Goal: Use online tool/utility: Utilize a website feature to perform a specific function

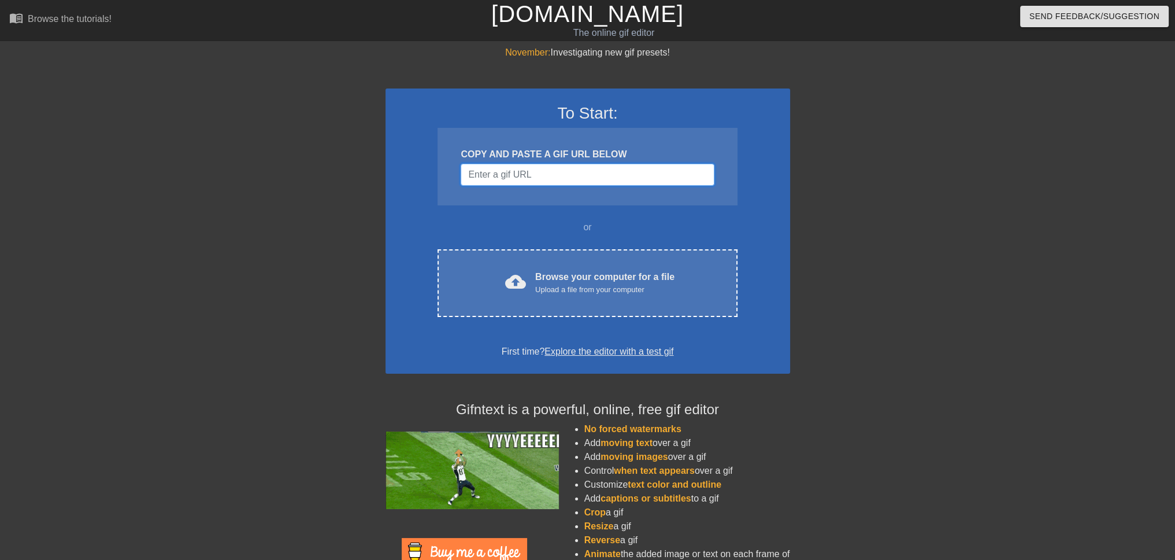
click at [505, 176] on input "Username" at bounding box center [587, 175] width 253 height 22
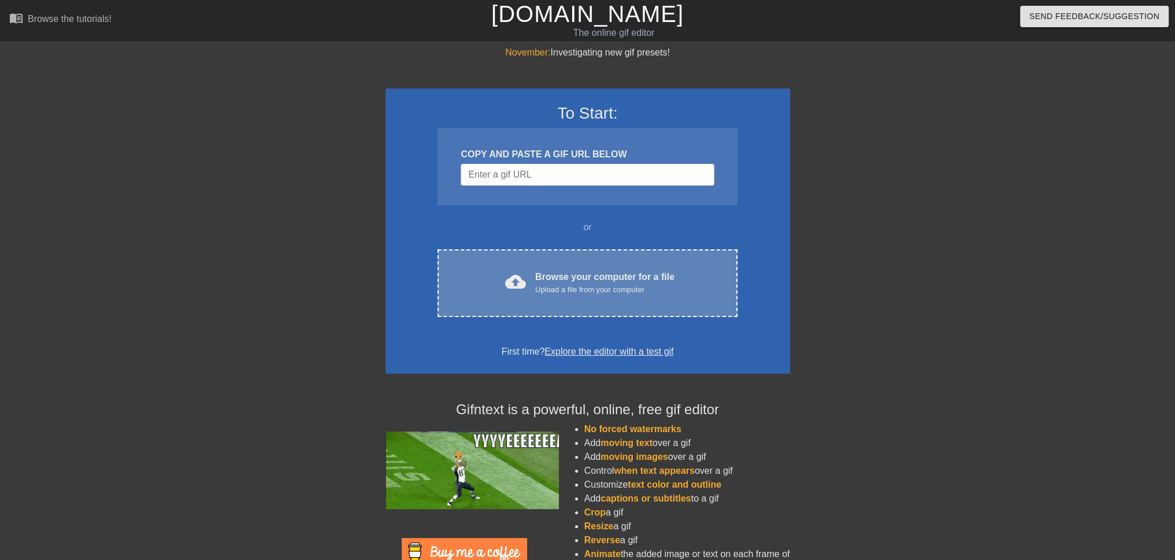
click at [620, 277] on div "Browse your computer for a file Upload a file from your computer" at bounding box center [604, 282] width 139 height 25
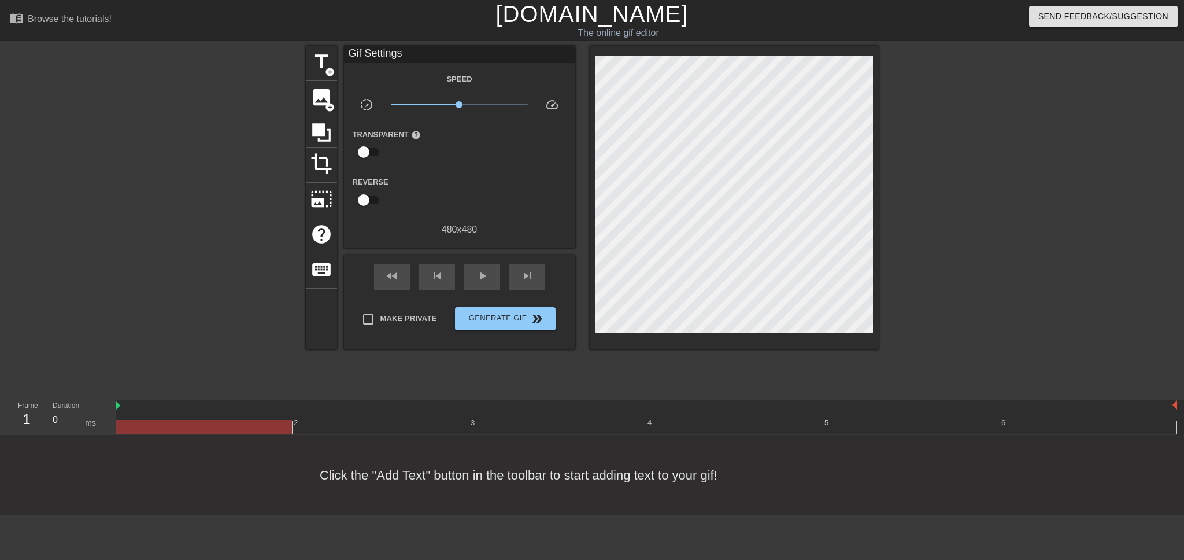
click at [365, 148] on input "checkbox" at bounding box center [364, 152] width 66 height 22
click at [456, 151] on div at bounding box center [460, 152] width 23 height 23
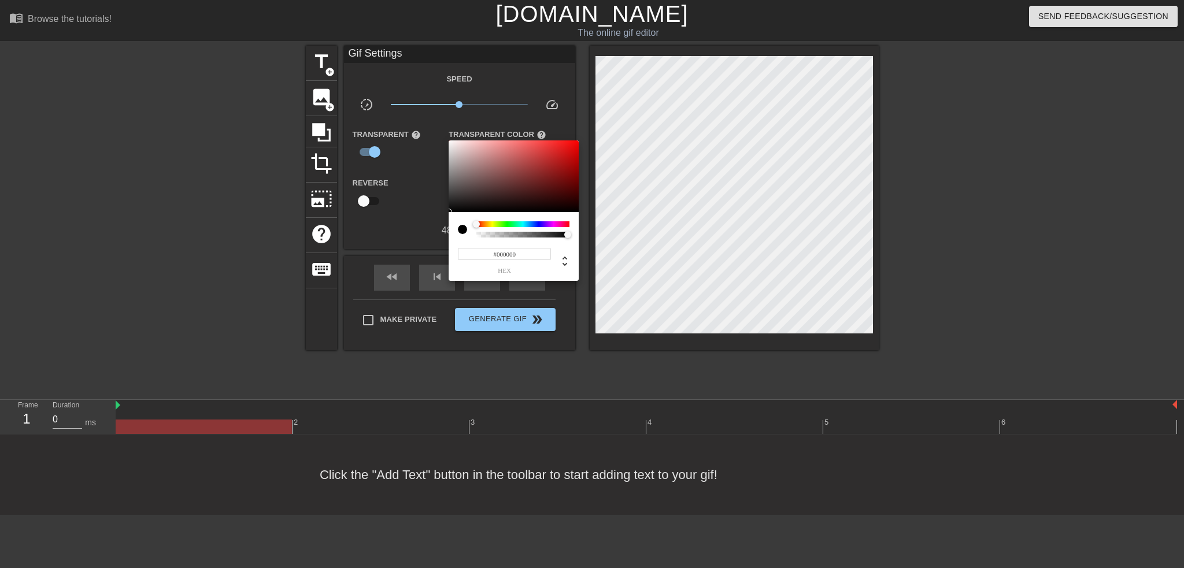
click at [408, 169] on div at bounding box center [592, 284] width 1184 height 568
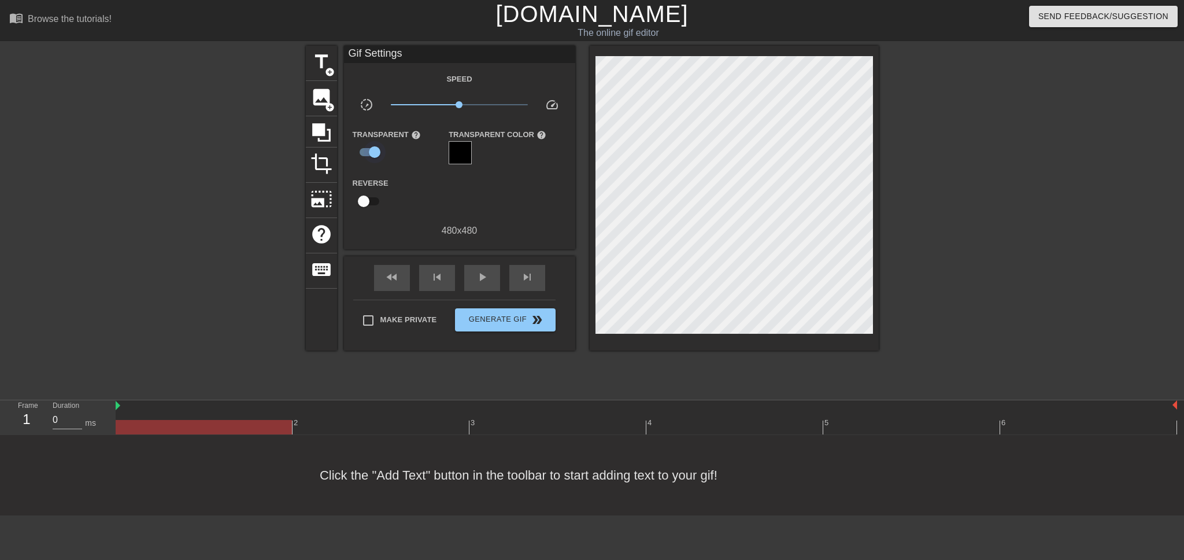
click at [371, 151] on input "checkbox" at bounding box center [375, 152] width 66 height 22
checkbox input "false"
click at [329, 108] on span "add_circle" at bounding box center [330, 107] width 10 height 10
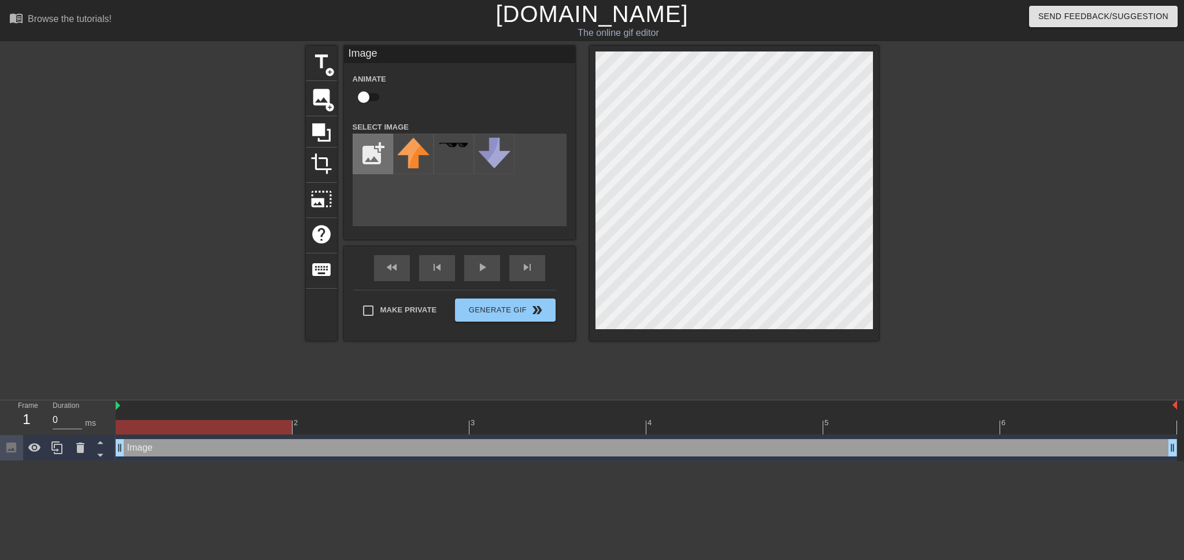
click at [382, 157] on input "file" at bounding box center [372, 153] width 39 height 39
type input "C:\fakepath\Picture Digcore.jpg"
click at [408, 157] on img at bounding box center [413, 154] width 32 height 32
click at [867, 337] on div at bounding box center [734, 193] width 289 height 295
click at [327, 127] on icon at bounding box center [321, 132] width 22 height 22
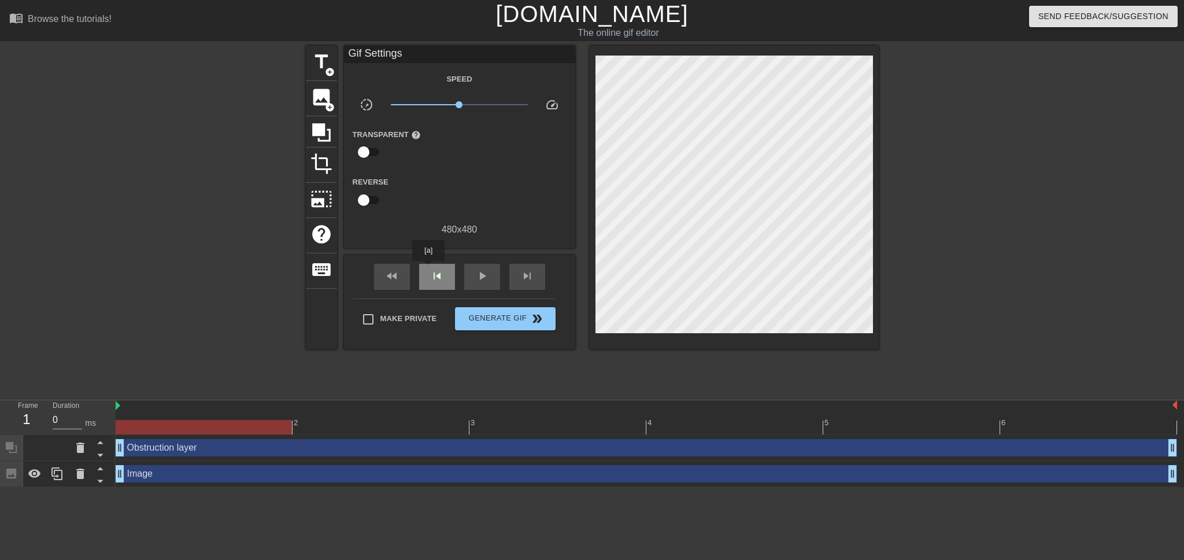
click at [428, 269] on div "skip_previous" at bounding box center [437, 277] width 36 height 26
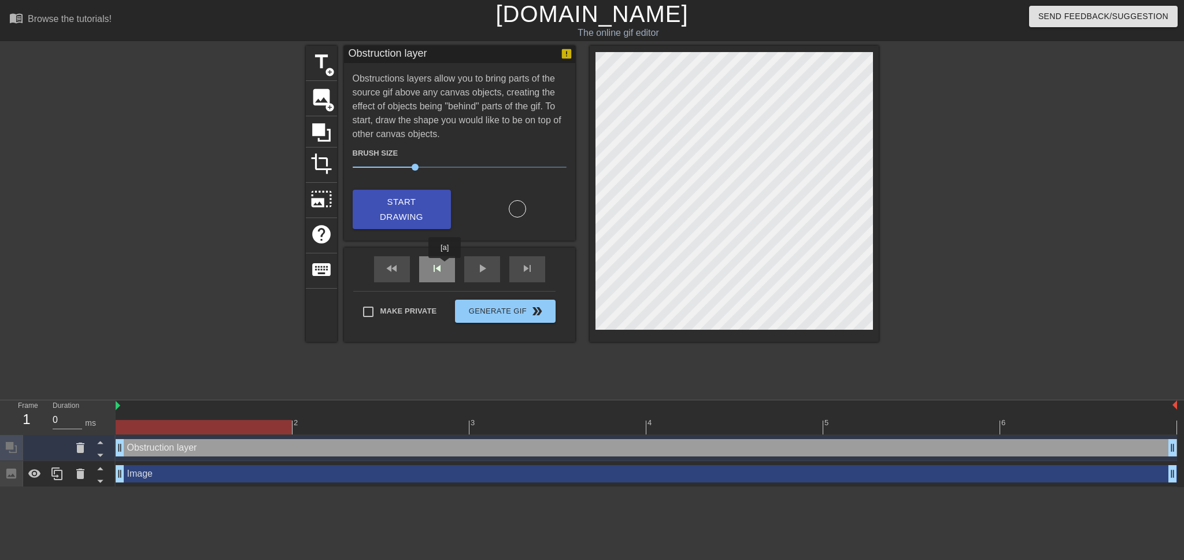
click at [445, 266] on div "skip_previous" at bounding box center [437, 269] width 36 height 26
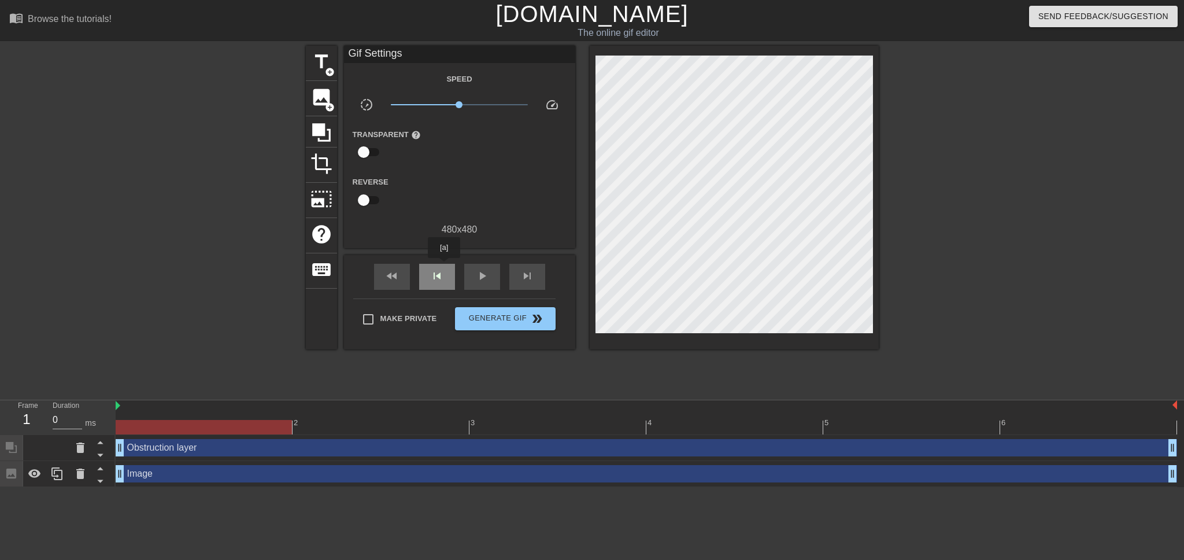
click at [444, 266] on div "skip_previous" at bounding box center [437, 277] width 36 height 26
click at [443, 275] on span "skip_previous" at bounding box center [437, 276] width 14 height 14
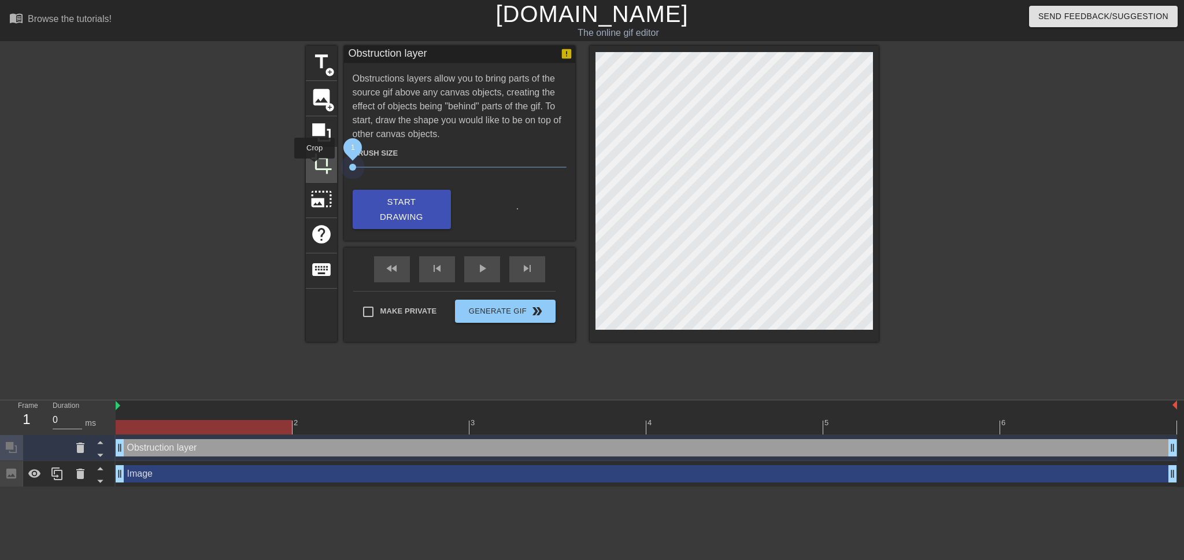
drag, startPoint x: 414, startPoint y: 168, endPoint x: 315, endPoint y: 167, distance: 99.4
click at [315, 167] on div "title add_circle image add_circle crop photo_size_select_large help keyboard Ob…" at bounding box center [592, 194] width 573 height 296
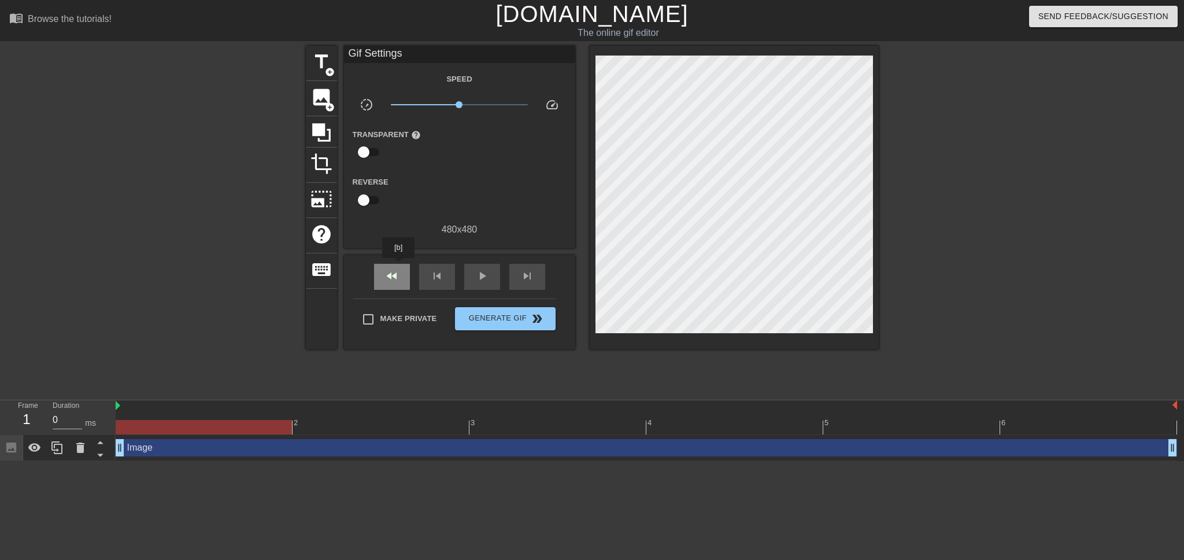
click at [399, 266] on div "fast_rewind" at bounding box center [392, 277] width 36 height 26
click at [361, 145] on input "checkbox" at bounding box center [364, 152] width 66 height 22
checkbox input "true"
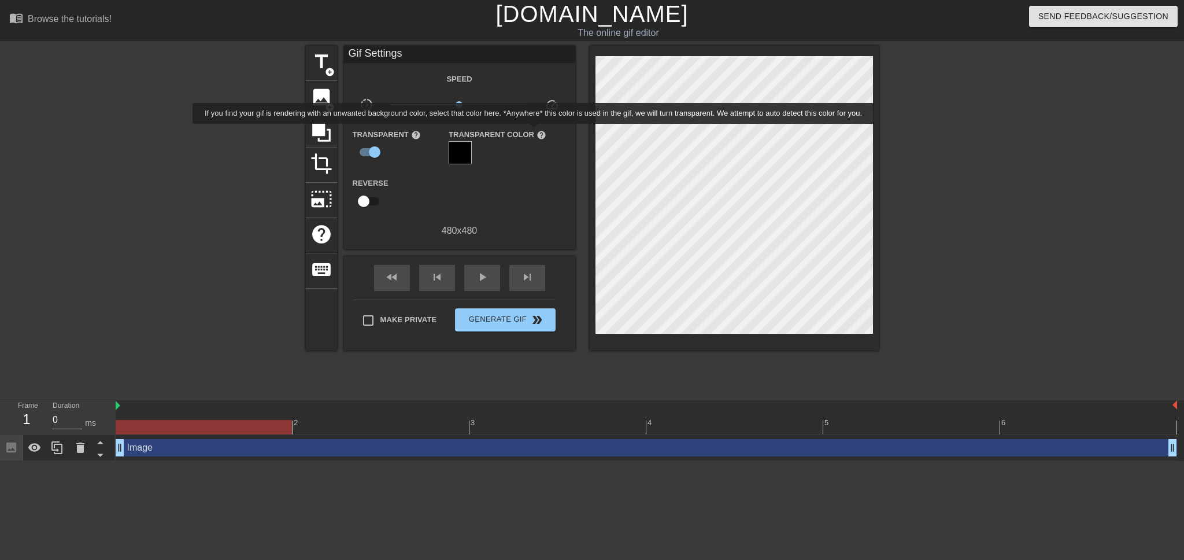
click at [537, 132] on span "help" at bounding box center [542, 135] width 10 height 10
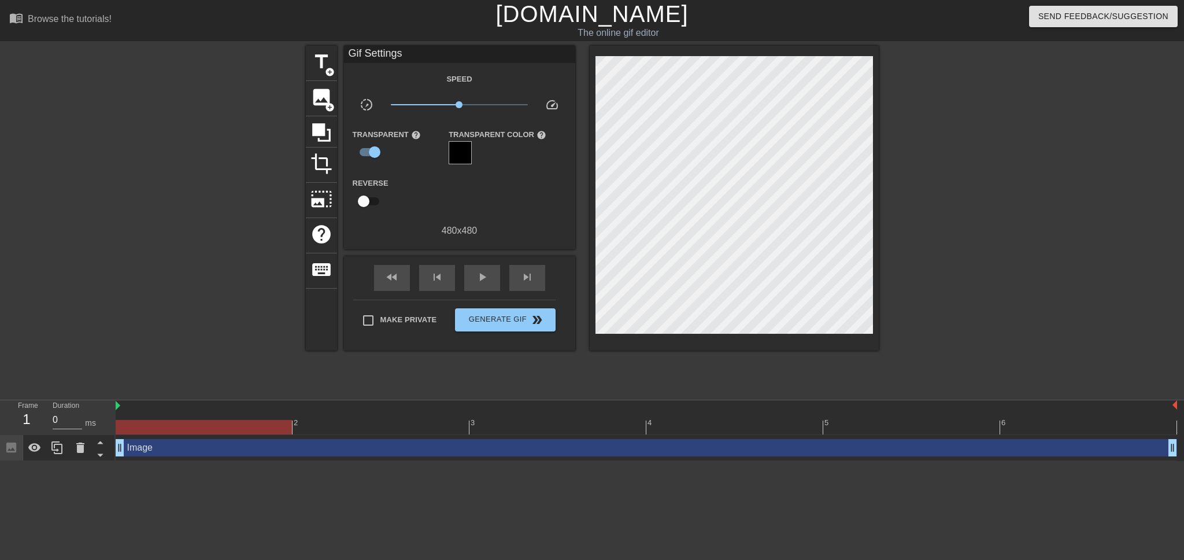
click at [459, 149] on div at bounding box center [460, 152] width 23 height 23
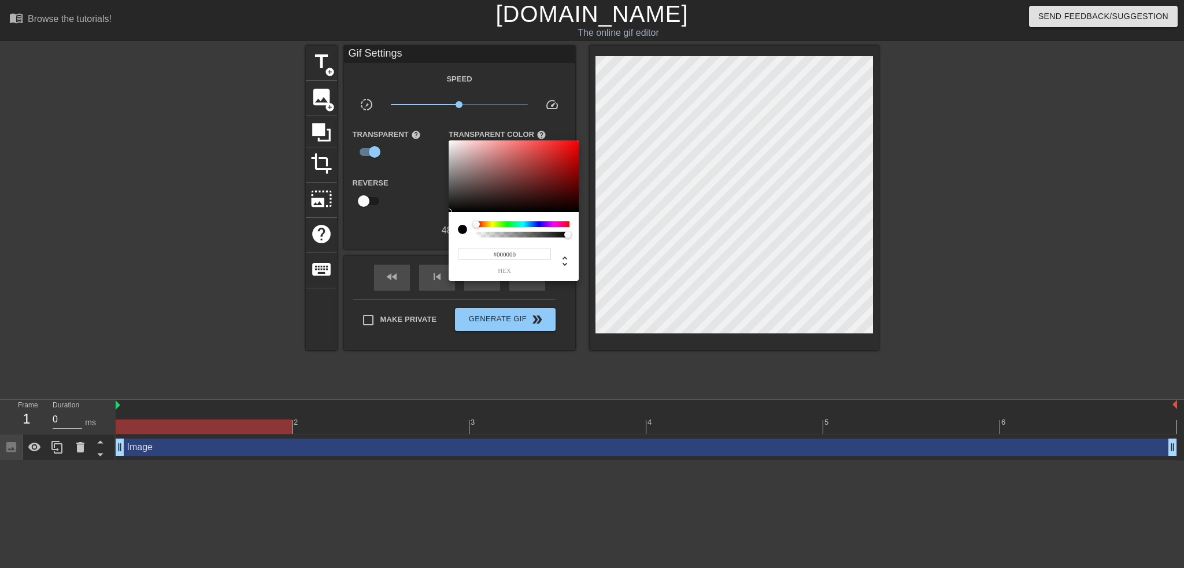
click at [673, 159] on div at bounding box center [592, 284] width 1184 height 568
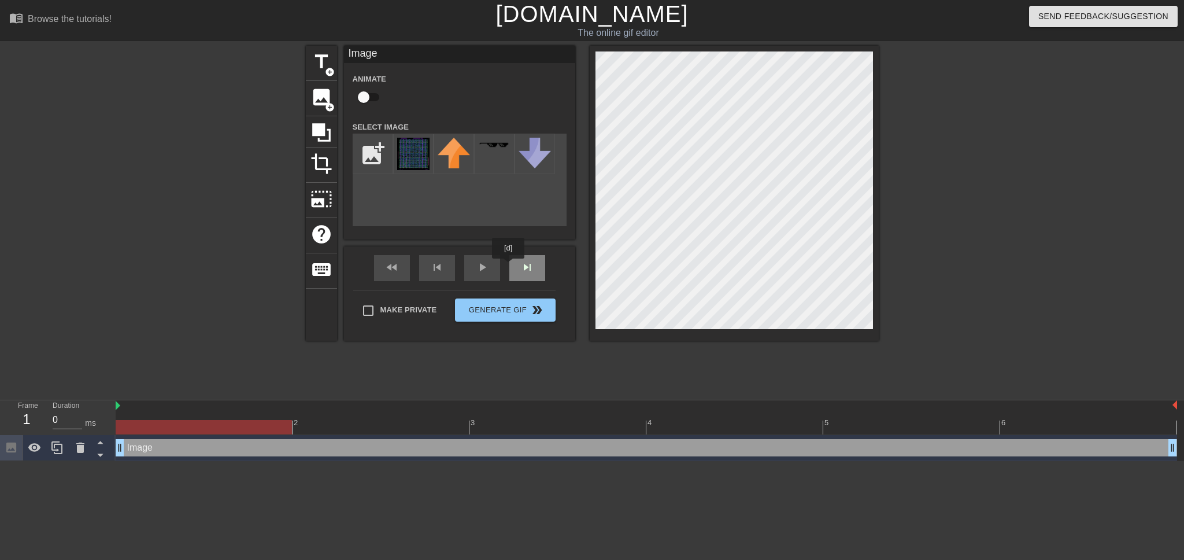
click at [526, 267] on div "skip_next" at bounding box center [527, 268] width 36 height 26
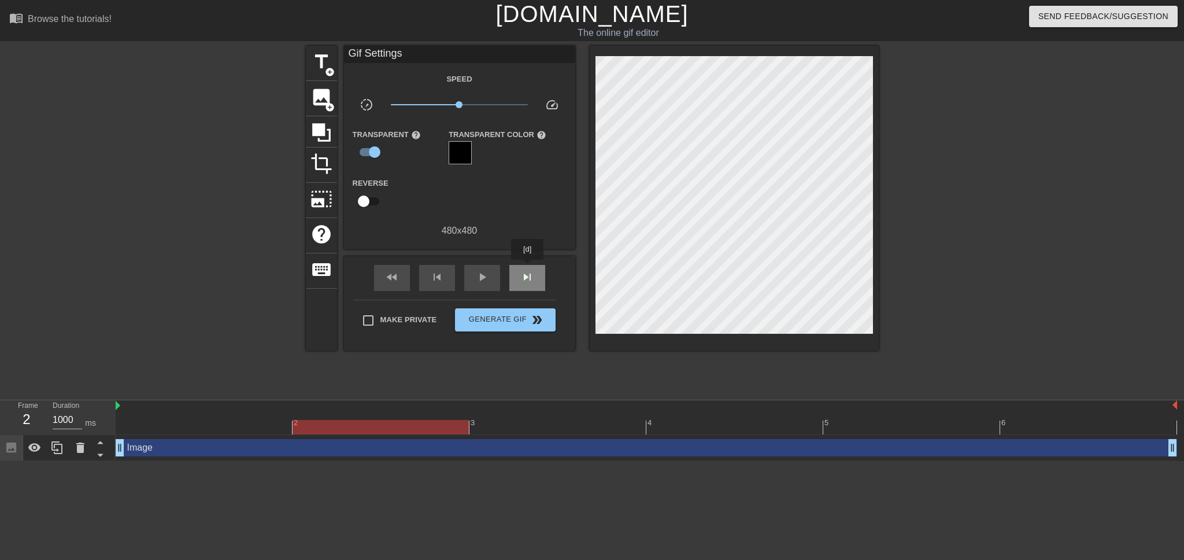
click at [528, 268] on div "skip_next" at bounding box center [527, 278] width 36 height 26
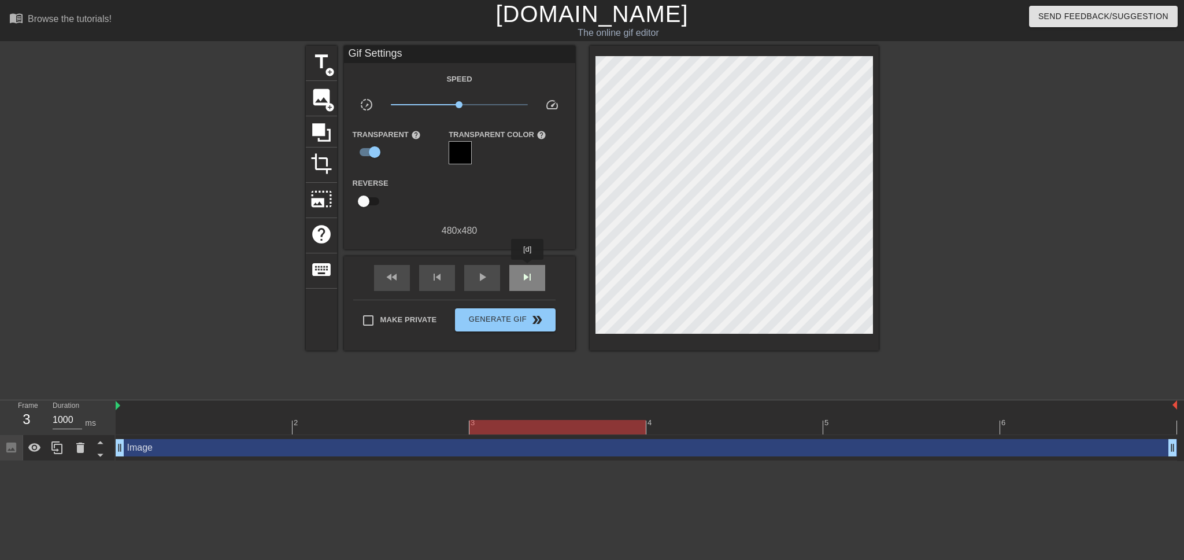
click at [528, 268] on div "skip_next" at bounding box center [527, 278] width 36 height 26
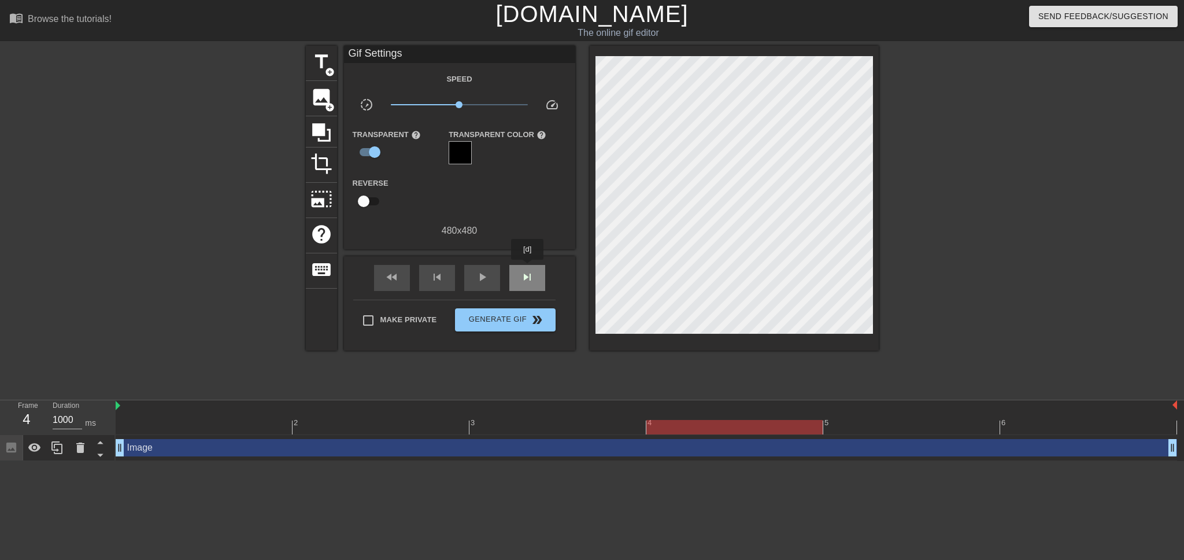
click at [528, 268] on div "skip_next" at bounding box center [527, 278] width 36 height 26
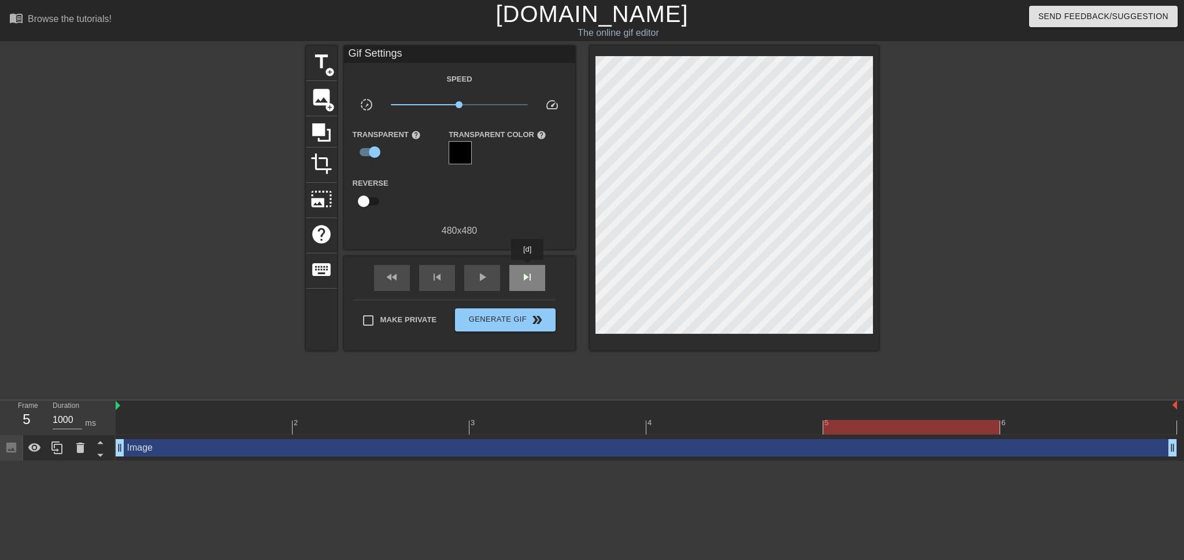
click at [528, 268] on div "skip_next" at bounding box center [527, 278] width 36 height 26
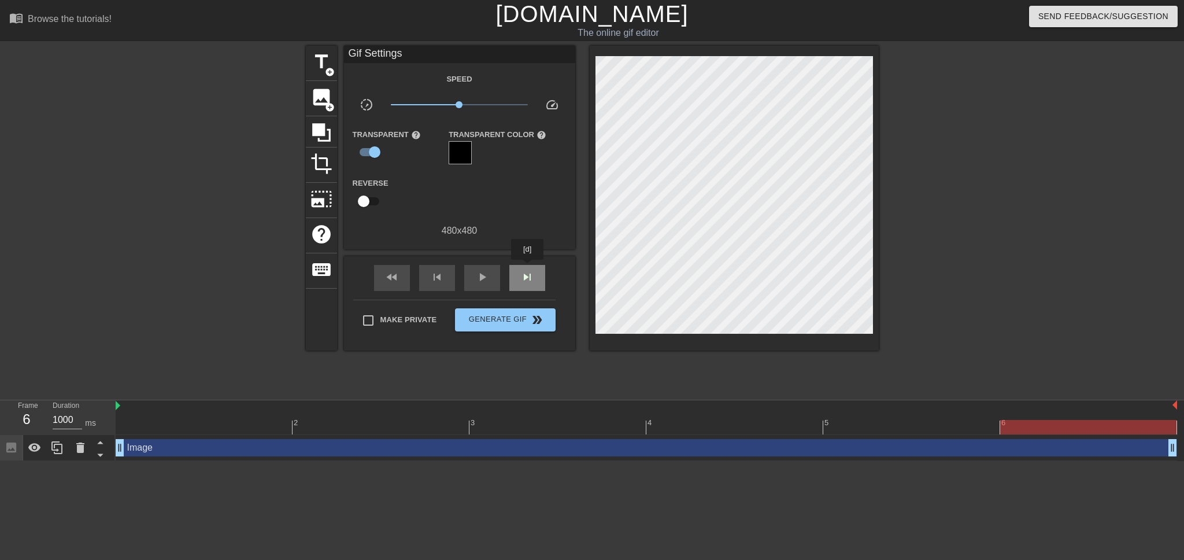
click at [528, 268] on div "skip_next" at bounding box center [527, 278] width 36 height 26
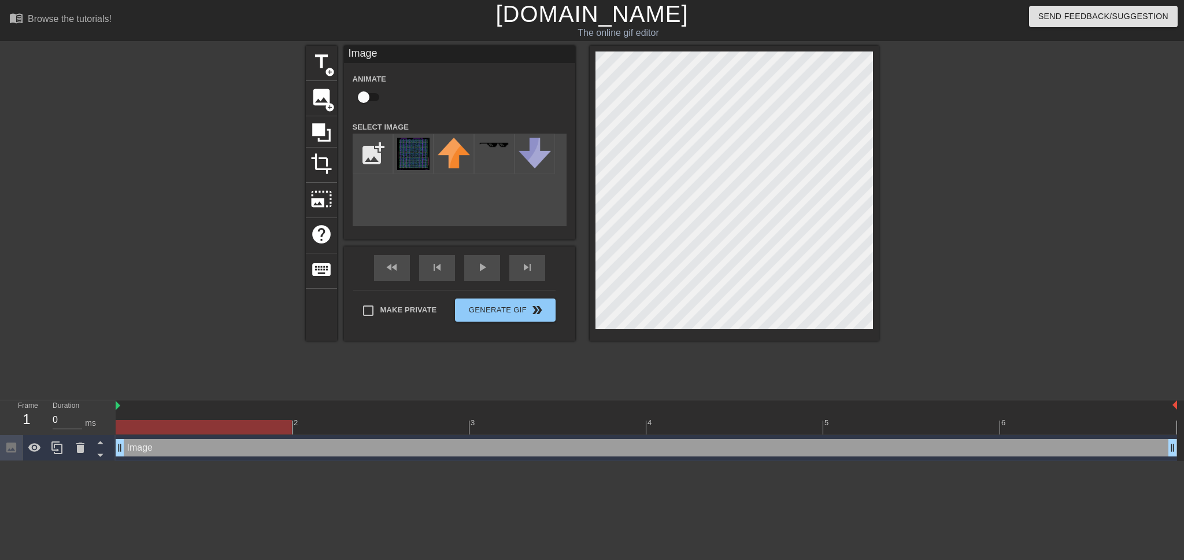
click at [448, 189] on div "title add_circle image add_circle crop photo_size_select_large help keyboard Im…" at bounding box center [592, 193] width 573 height 295
click at [527, 261] on div "fast_rewind skip_previous play_arrow skip_next" at bounding box center [459, 267] width 188 height 43
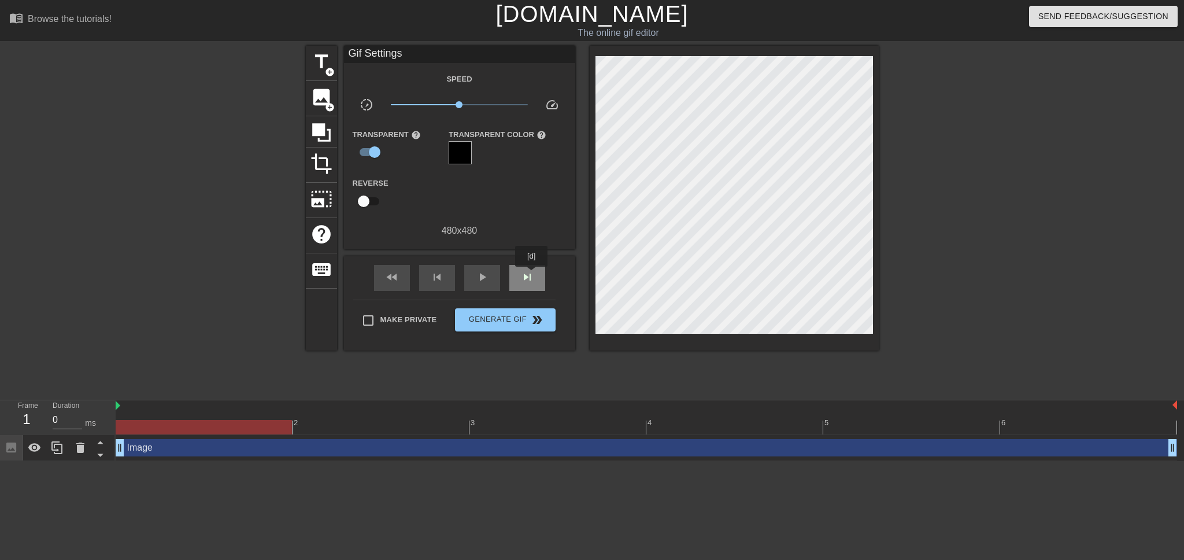
click at [531, 275] on span "skip_next" at bounding box center [527, 277] width 14 height 14
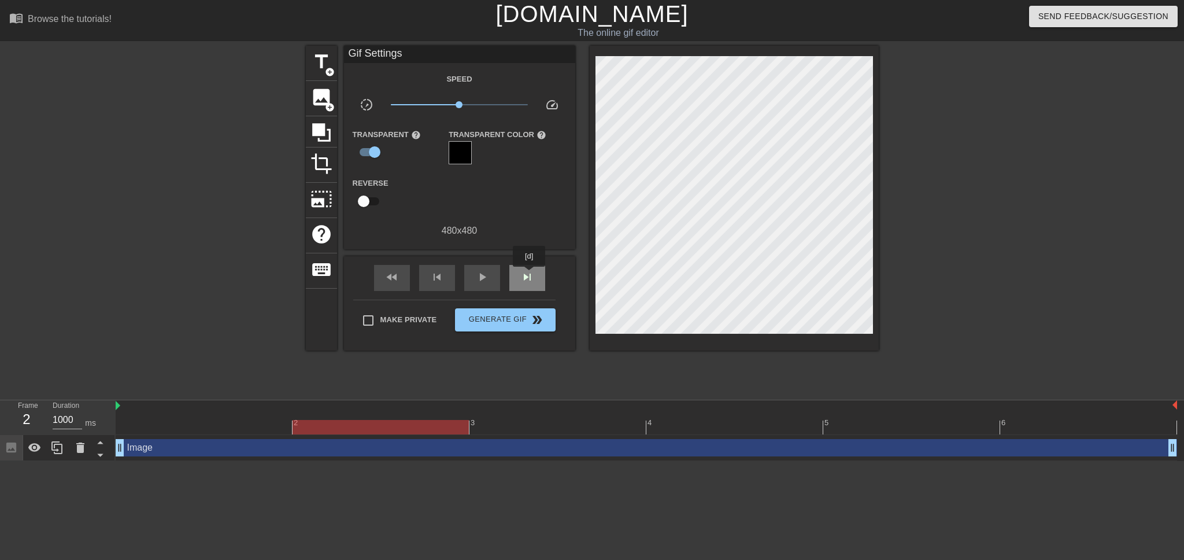
click at [530, 275] on span "skip_next" at bounding box center [527, 277] width 14 height 14
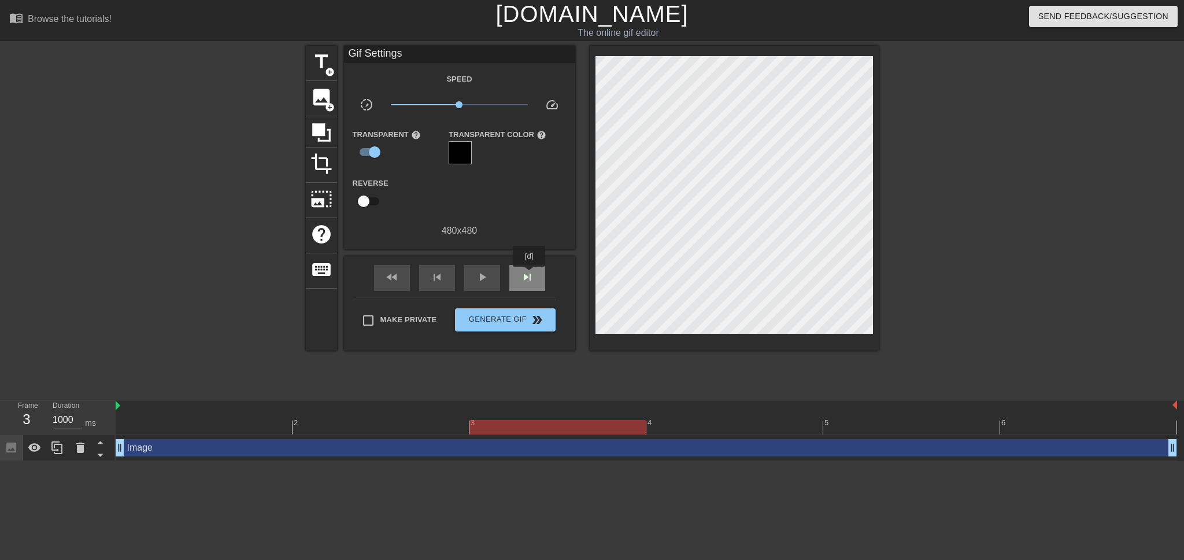
click at [530, 275] on span "skip_next" at bounding box center [527, 277] width 14 height 14
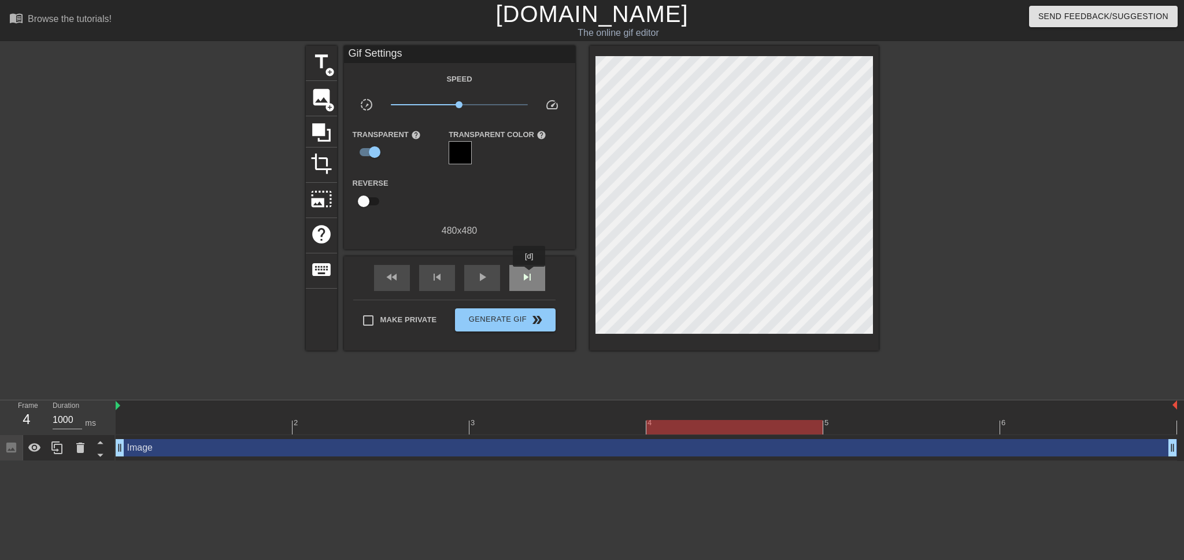
click at [530, 275] on span "skip_next" at bounding box center [527, 277] width 14 height 14
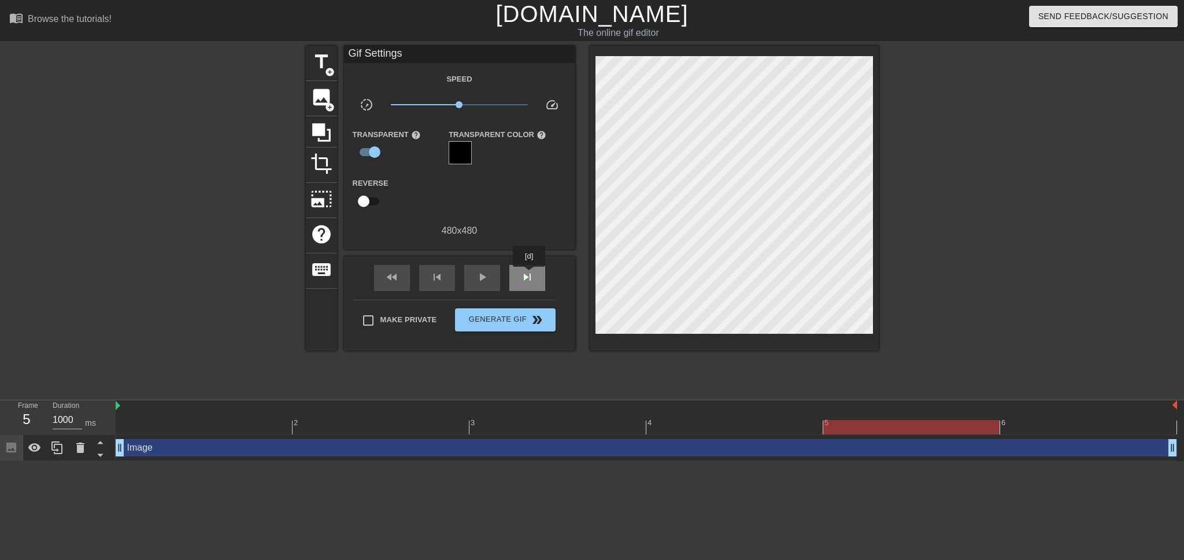
click at [530, 275] on span "skip_next" at bounding box center [527, 277] width 14 height 14
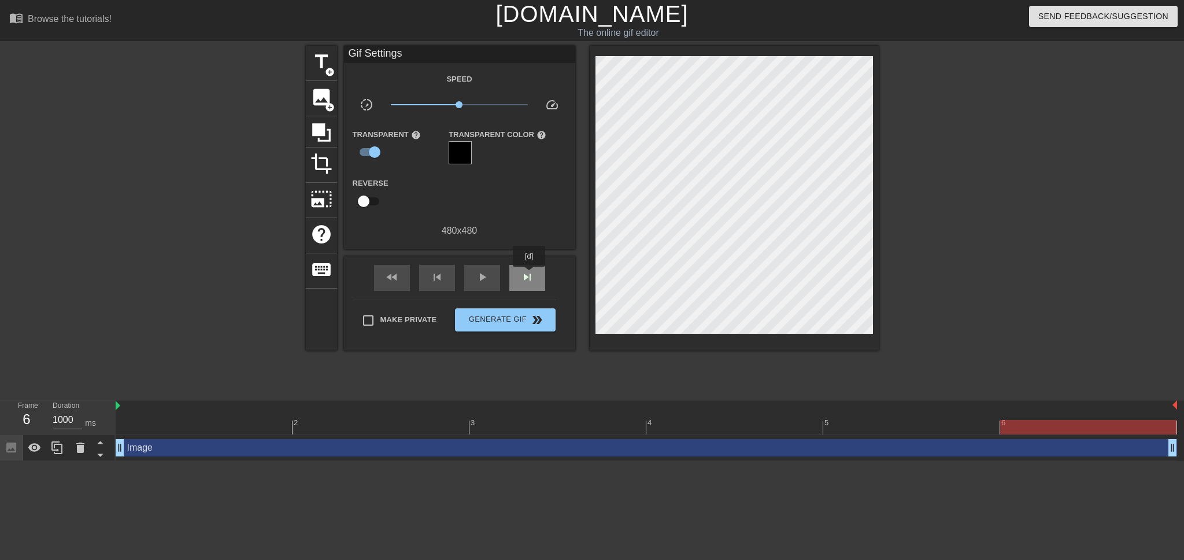
click at [530, 275] on span "skip_next" at bounding box center [527, 277] width 14 height 14
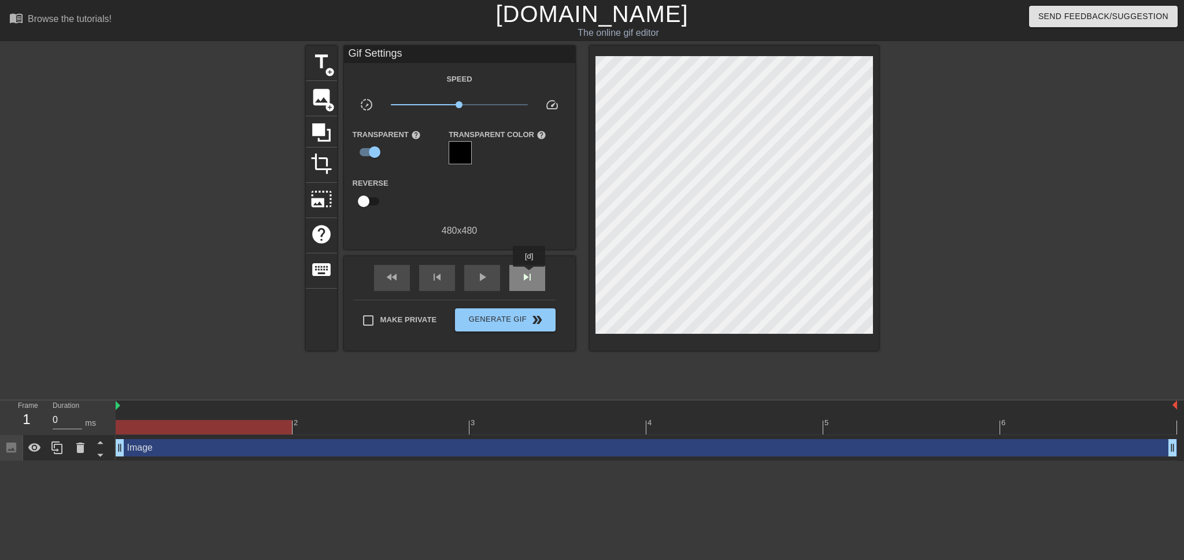
click at [530, 275] on span "skip_next" at bounding box center [527, 277] width 14 height 14
type input "1000"
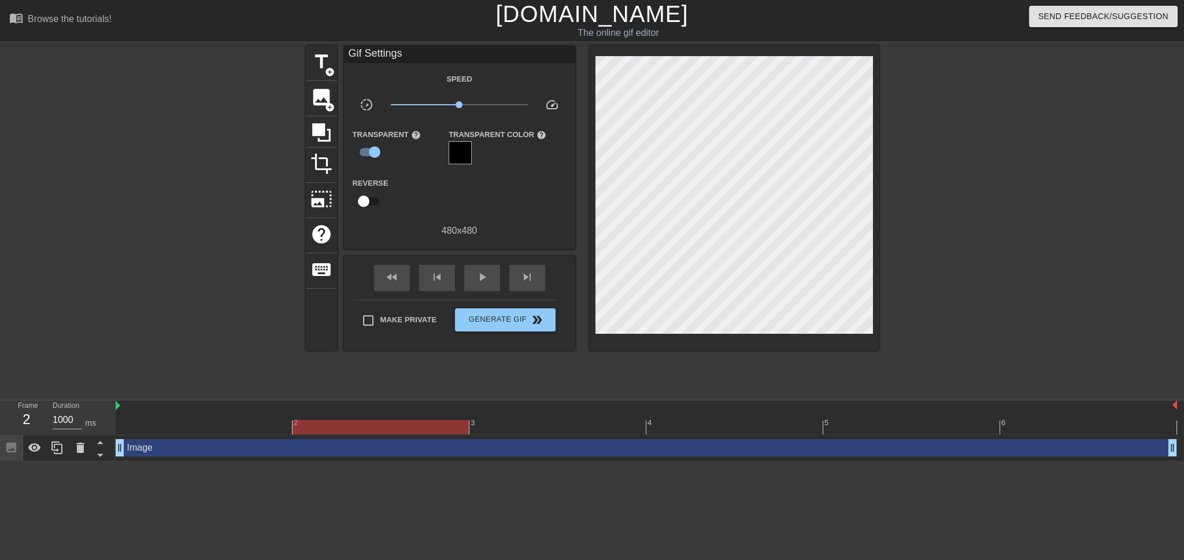
click at [703, 214] on div at bounding box center [734, 198] width 289 height 305
click at [465, 147] on div at bounding box center [460, 152] width 23 height 23
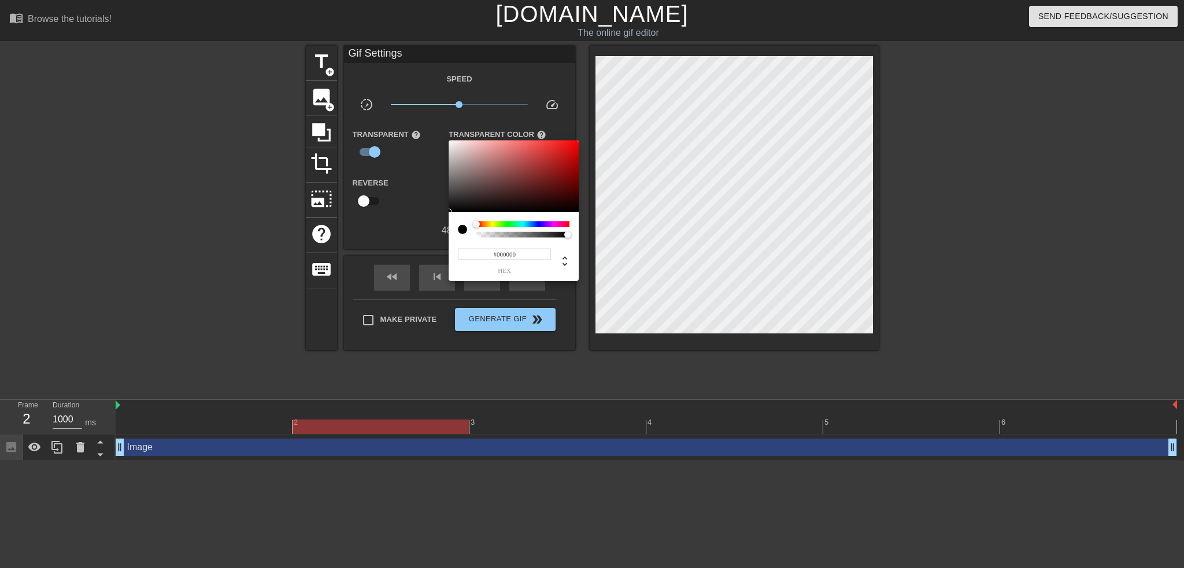
type input "0"
drag, startPoint x: 565, startPoint y: 234, endPoint x: 470, endPoint y: 232, distance: 94.8
click at [470, 232] on div at bounding box center [514, 229] width 112 height 16
click at [432, 206] on div at bounding box center [592, 284] width 1184 height 568
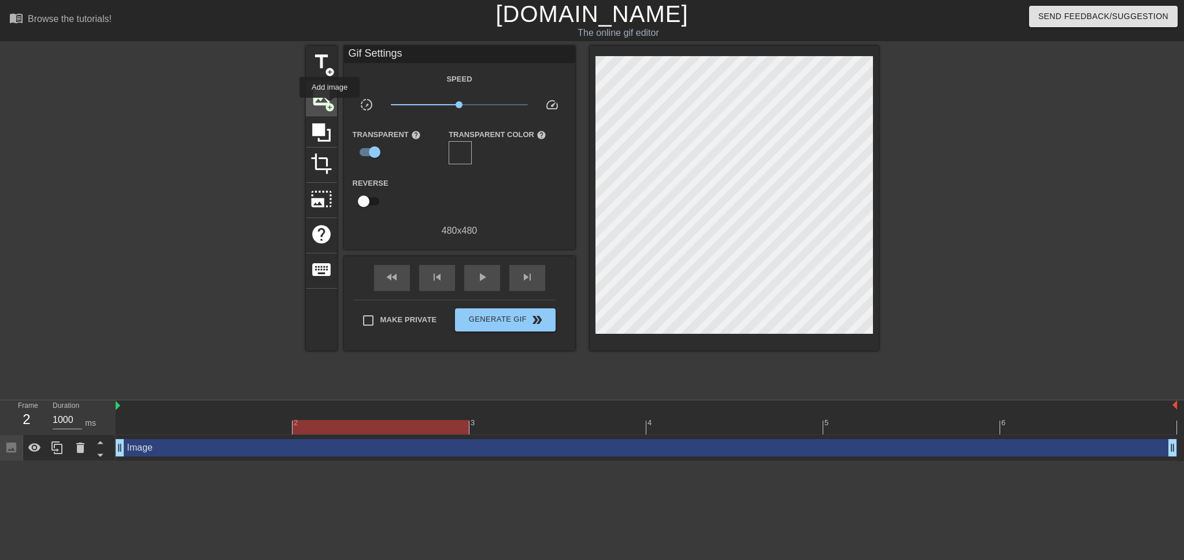
click at [330, 106] on span "add_circle" at bounding box center [330, 107] width 10 height 10
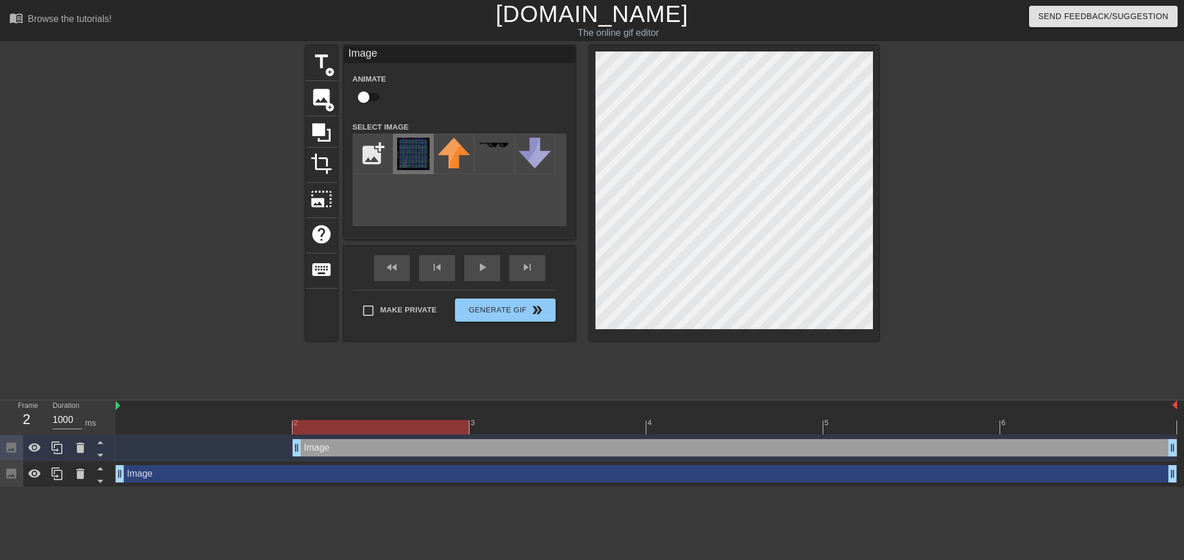
click at [404, 153] on img at bounding box center [413, 154] width 32 height 32
click at [870, 335] on div at bounding box center [734, 193] width 289 height 295
click at [315, 233] on span "help" at bounding box center [321, 234] width 22 height 22
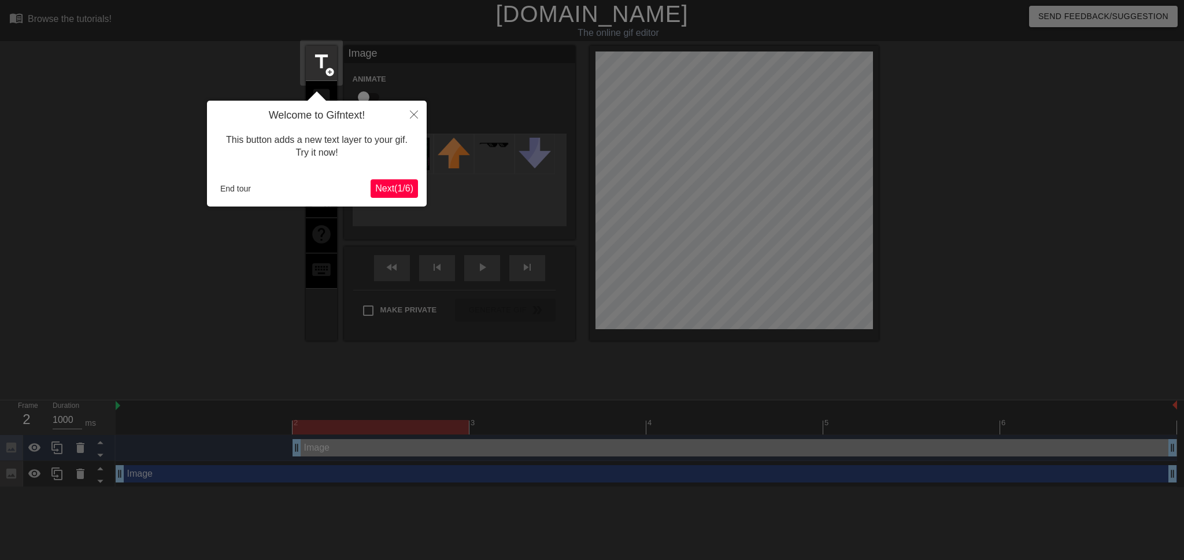
click at [387, 193] on span "Next ( 1 / 6 )" at bounding box center [394, 188] width 38 height 10
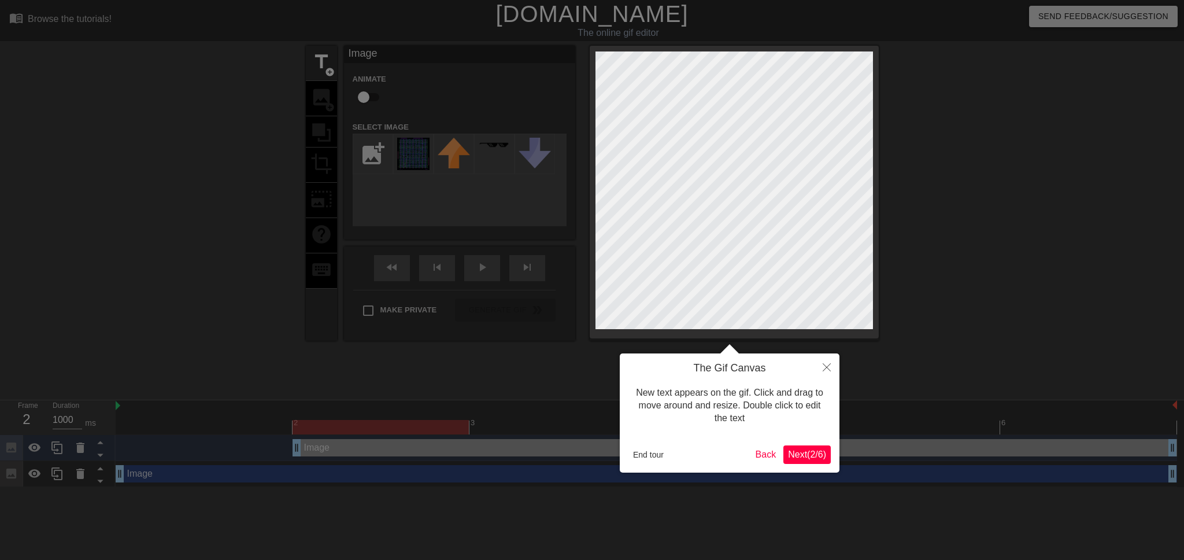
click at [799, 455] on span "Next ( 2 / 6 )" at bounding box center [807, 454] width 38 height 10
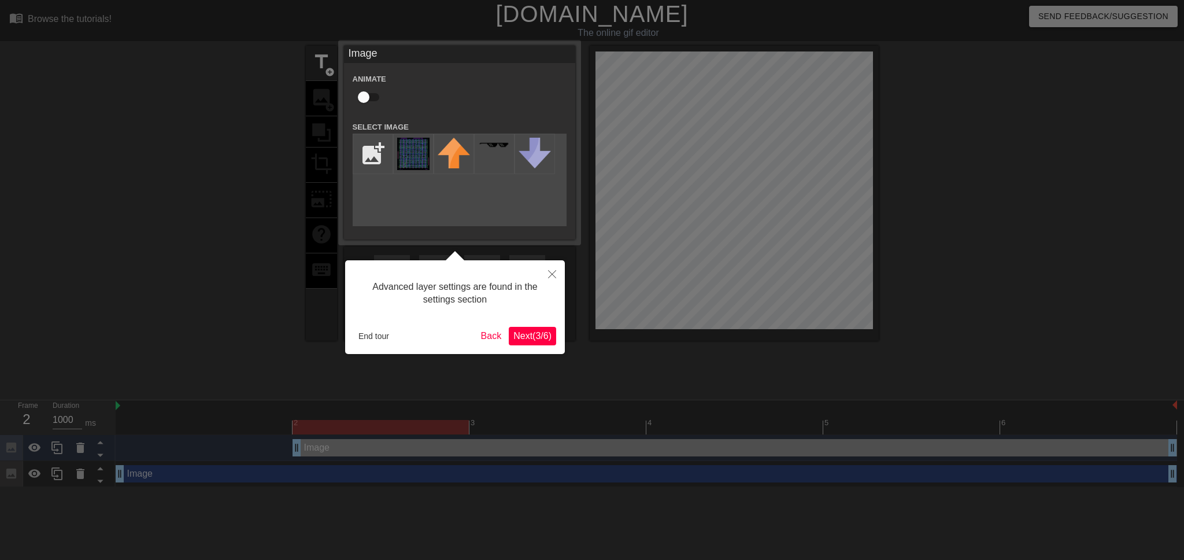
click at [531, 334] on span "Next ( 3 / 6 )" at bounding box center [532, 336] width 38 height 10
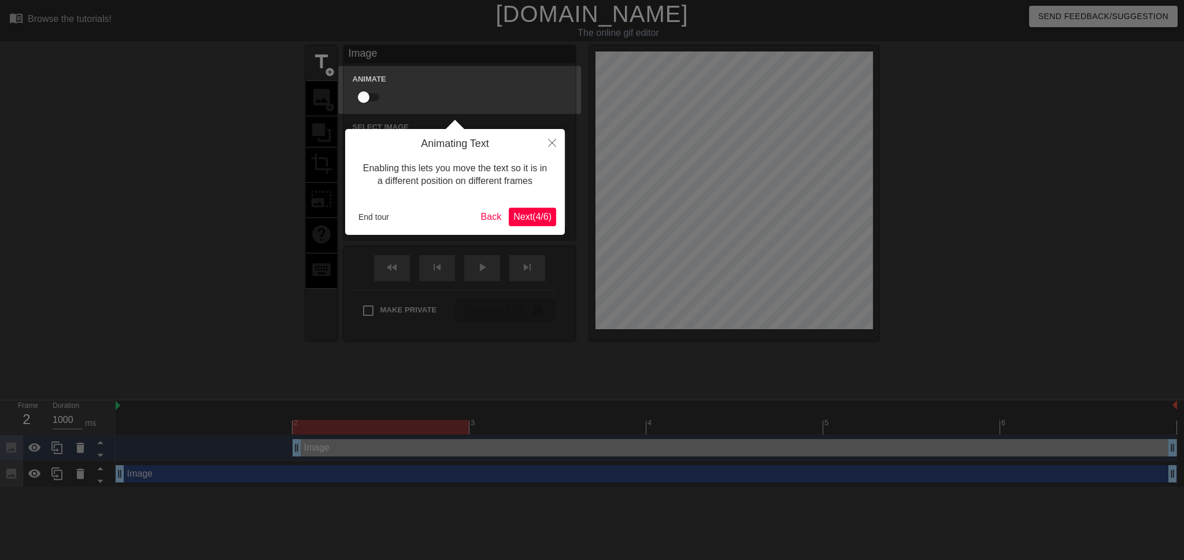
click at [527, 214] on span "Next ( 4 / 6 )" at bounding box center [532, 217] width 38 height 10
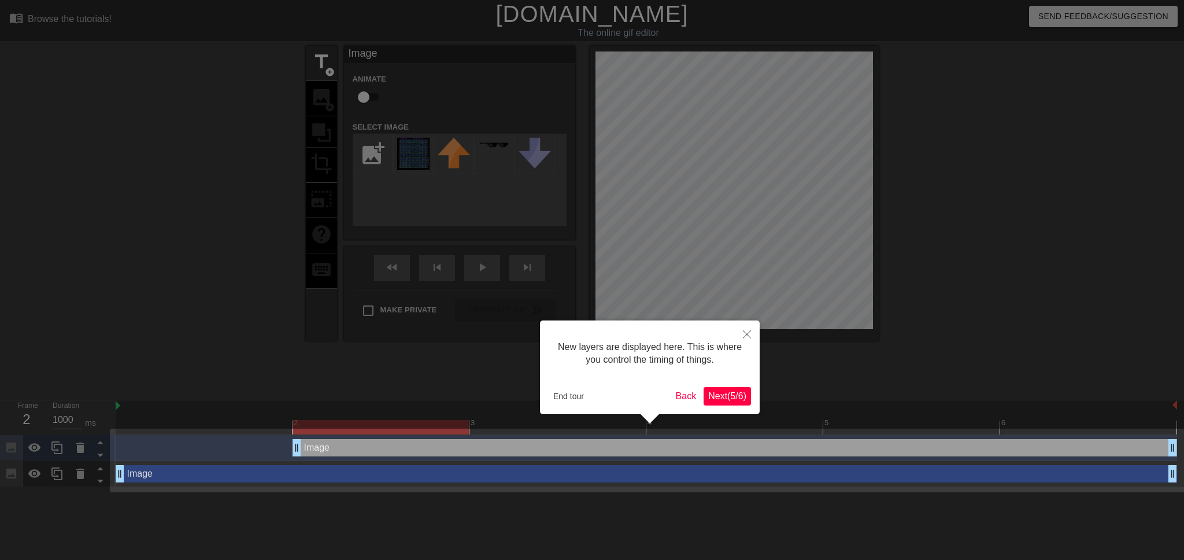
click at [726, 398] on span "Next ( 5 / 6 )" at bounding box center [727, 396] width 38 height 10
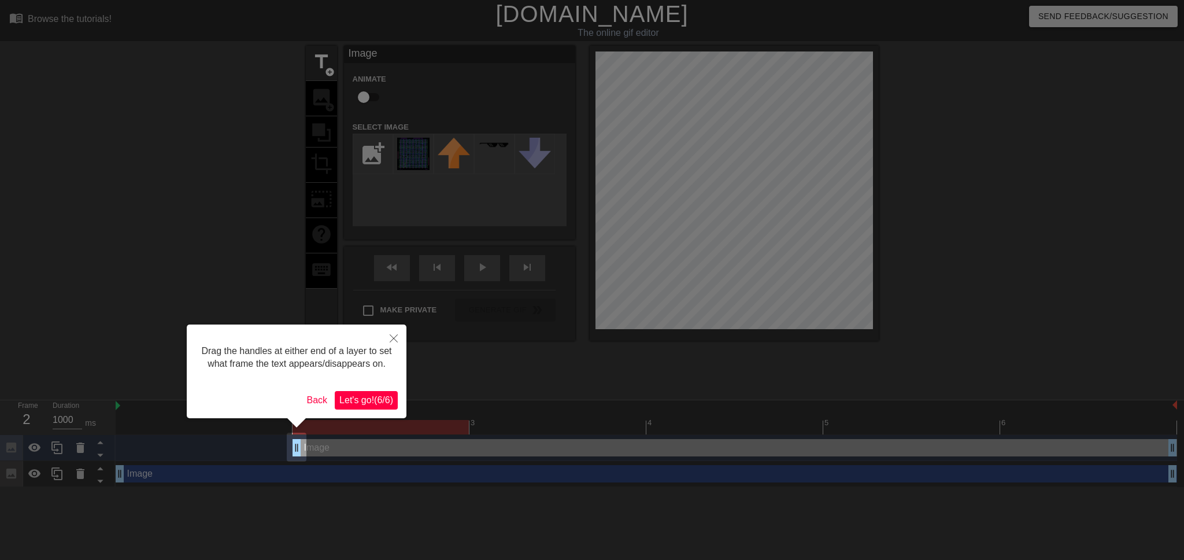
click at [381, 395] on span "Let's go! ( 6 / 6 )" at bounding box center [366, 400] width 54 height 10
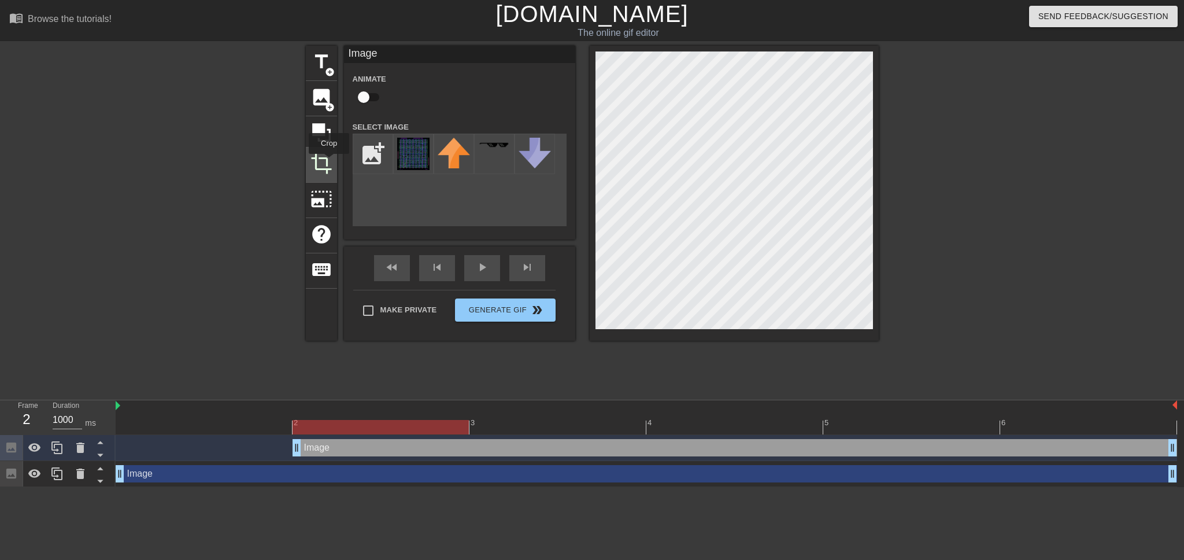
click at [329, 162] on span "crop" at bounding box center [321, 164] width 22 height 22
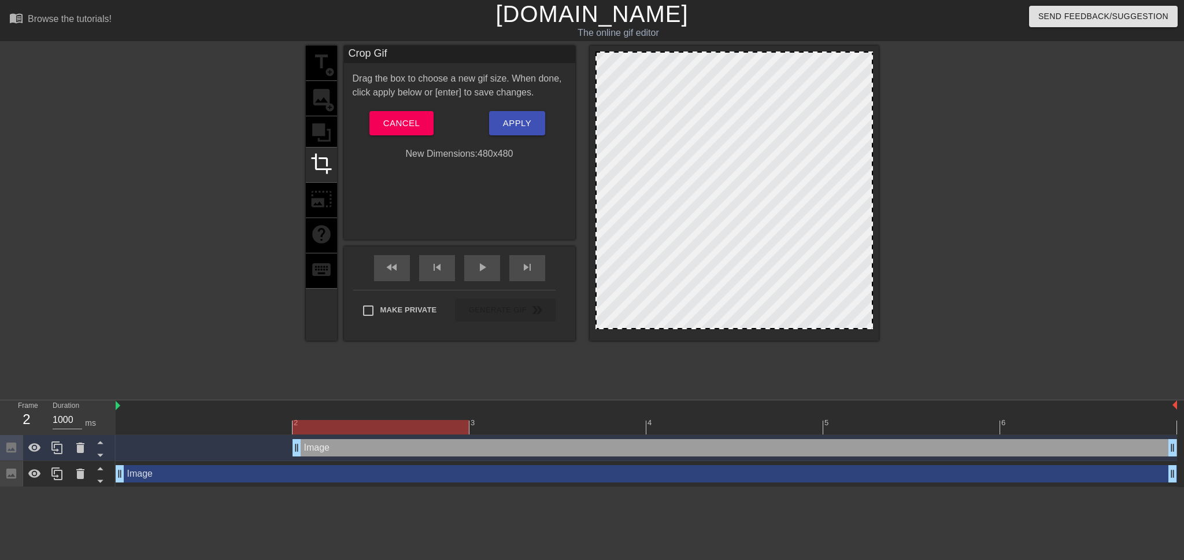
click at [326, 136] on div "title add_circle image add_circle crop photo_size_select_large help keyboard" at bounding box center [321, 193] width 31 height 295
click at [325, 125] on div "title add_circle image add_circle crop photo_size_select_large help keyboard" at bounding box center [321, 193] width 31 height 295
click at [426, 125] on button "Cancel" at bounding box center [401, 123] width 64 height 24
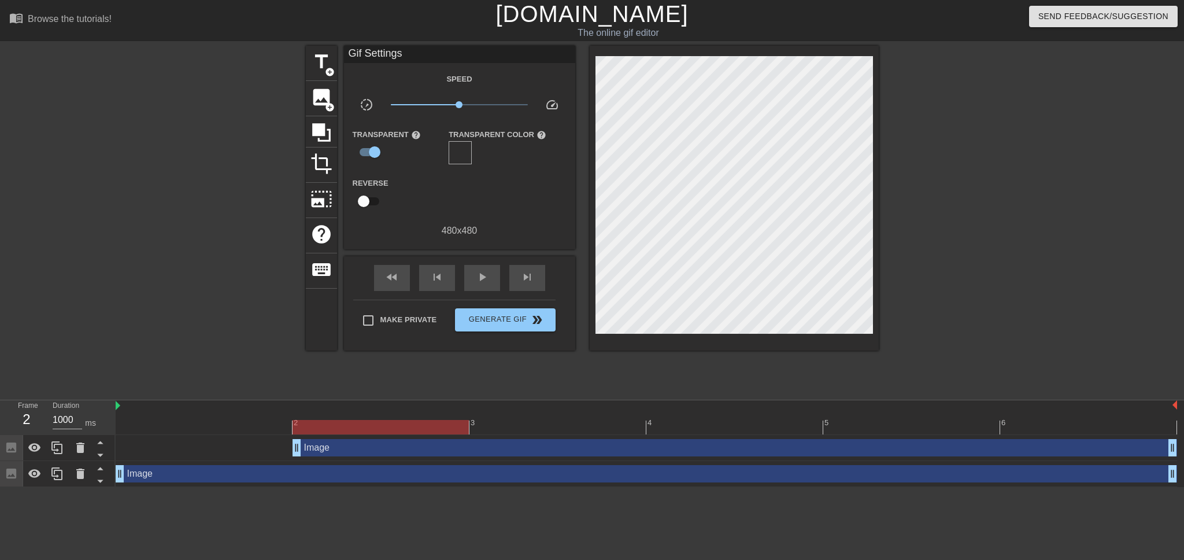
click at [338, 135] on div "title add_circle image add_circle crop photo_size_select_large help keyboard Gi…" at bounding box center [592, 198] width 573 height 305
click at [335, 136] on div at bounding box center [321, 131] width 31 height 31
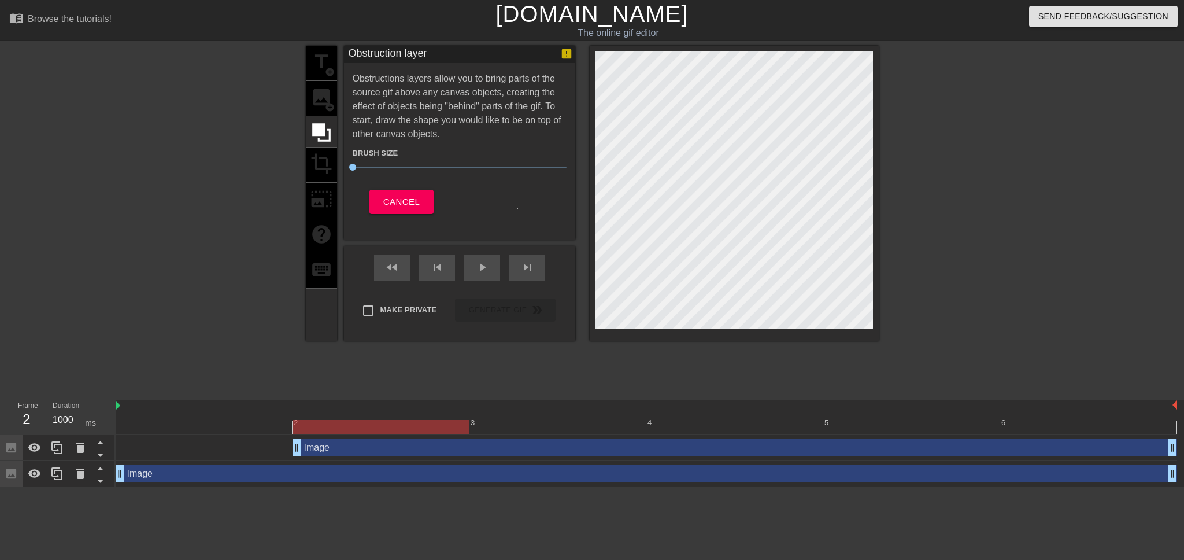
click at [332, 166] on div "title add_circle image add_circle crop photo_size_select_large help keyboard" at bounding box center [321, 193] width 31 height 295
click at [398, 200] on span "Cancel" at bounding box center [401, 201] width 36 height 15
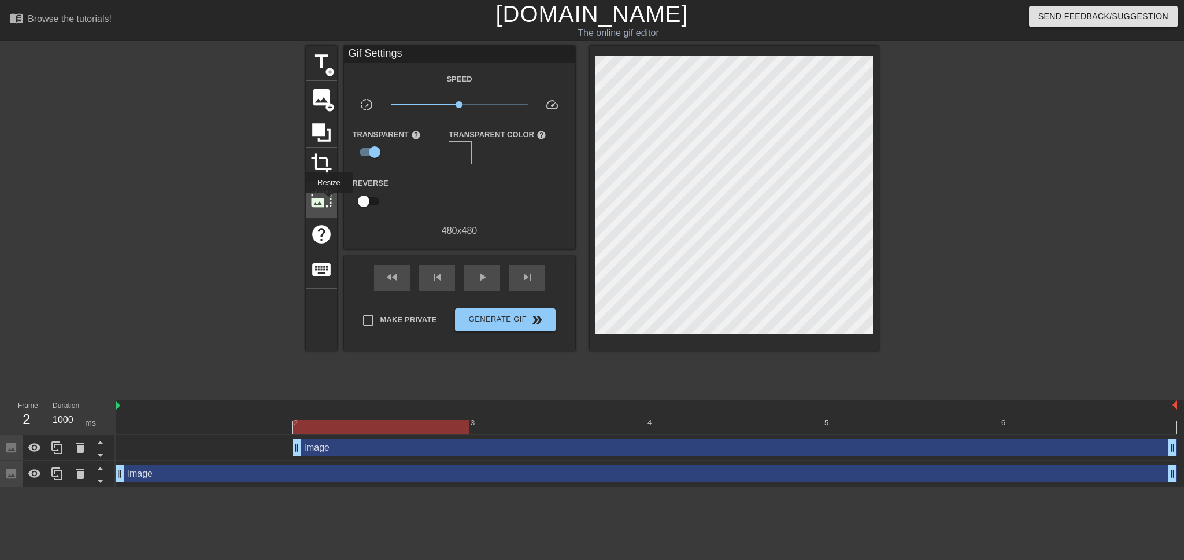
click at [328, 201] on span "photo_size_select_large" at bounding box center [321, 199] width 22 height 22
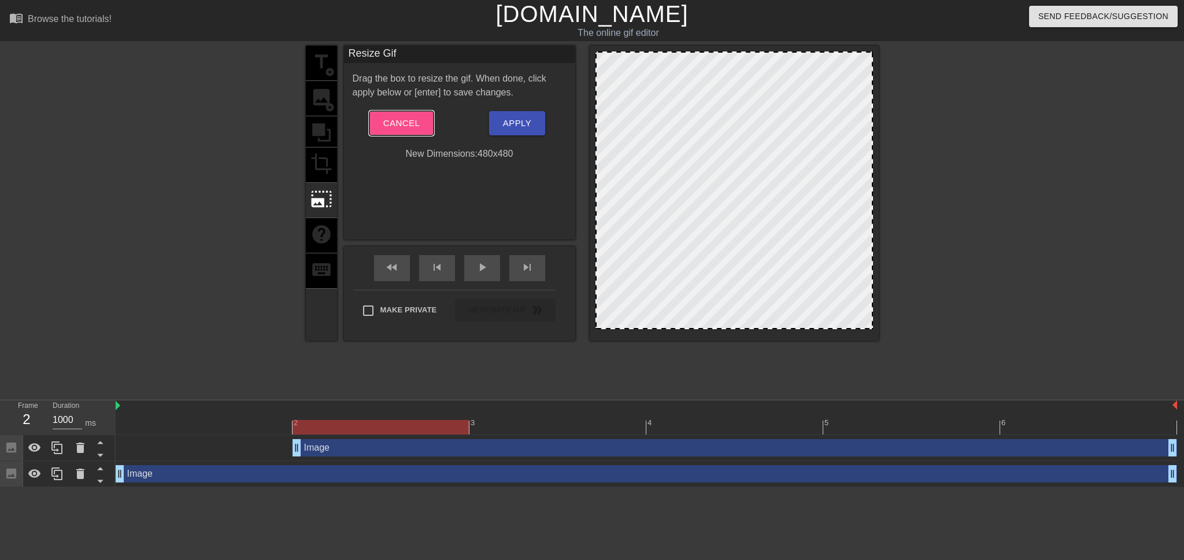
click at [389, 124] on span "Cancel" at bounding box center [401, 123] width 36 height 15
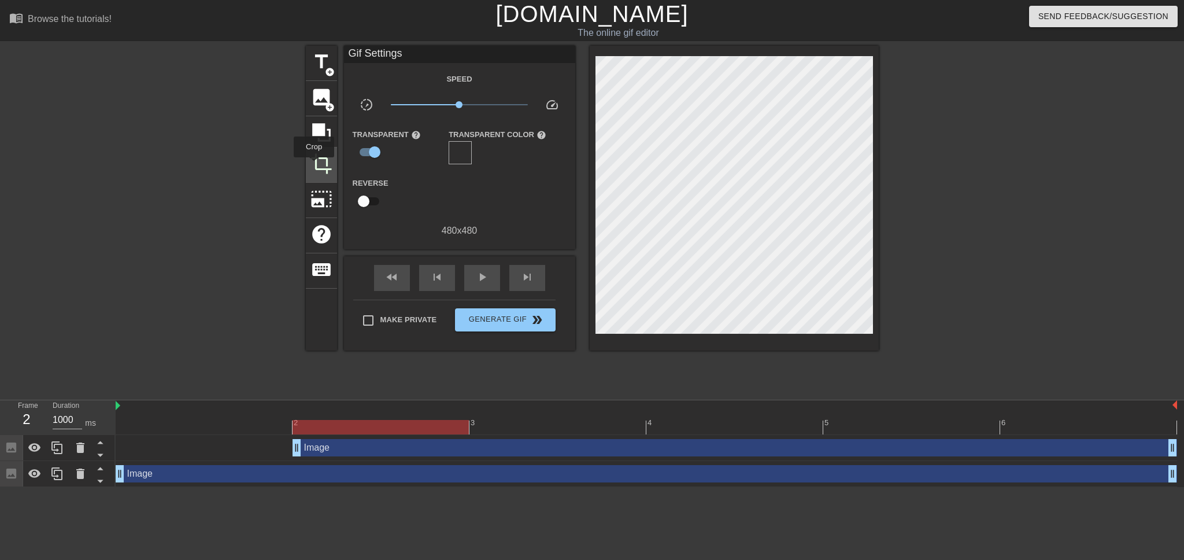
click at [314, 165] on span "crop" at bounding box center [321, 164] width 22 height 22
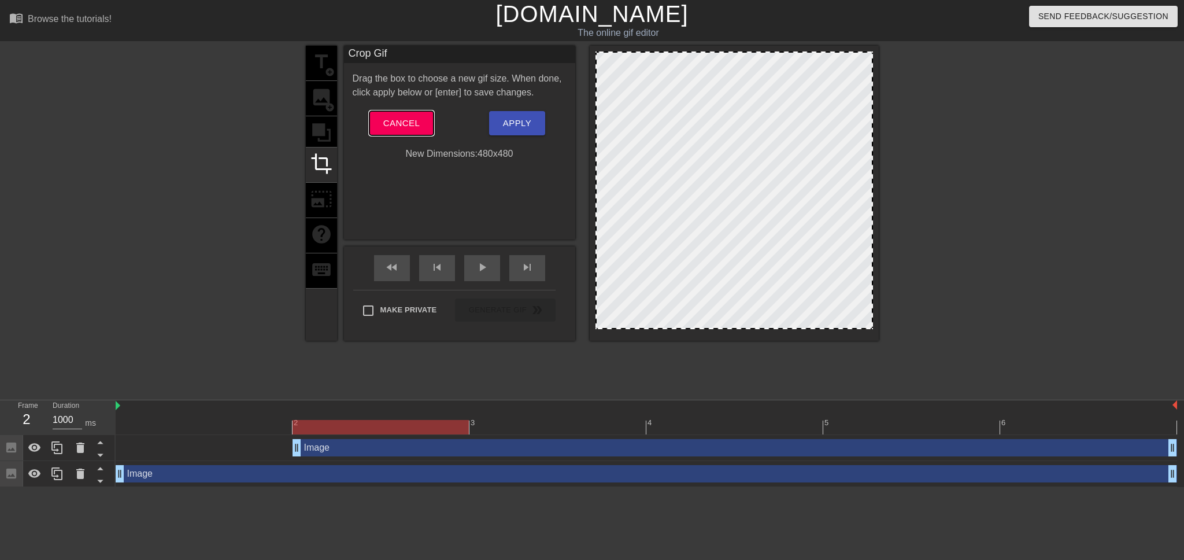
click at [395, 123] on span "Cancel" at bounding box center [401, 123] width 36 height 15
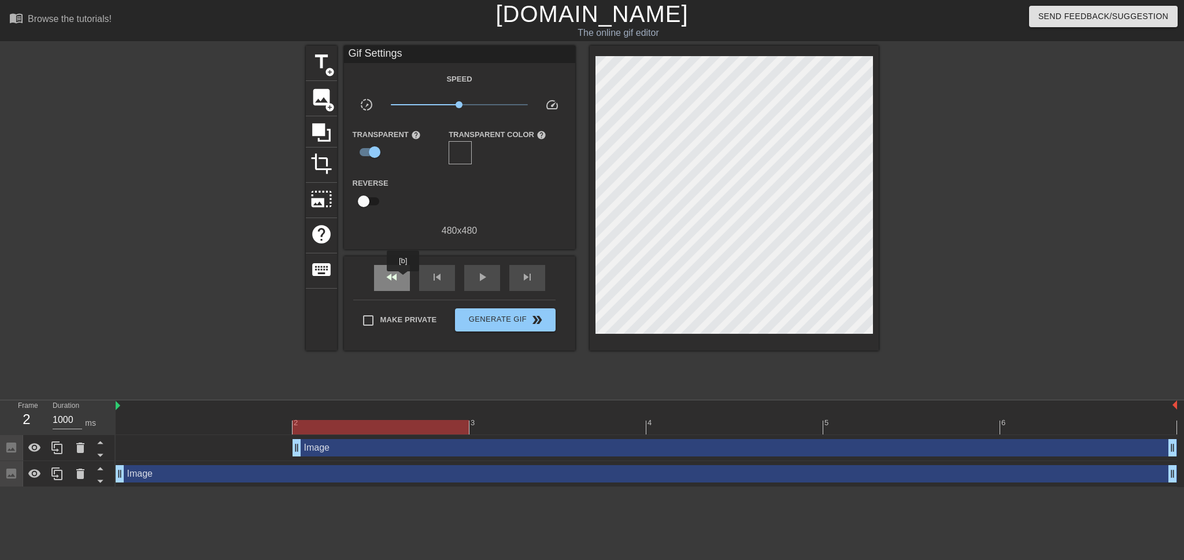
click at [404, 279] on div "fast_rewind" at bounding box center [392, 278] width 36 height 26
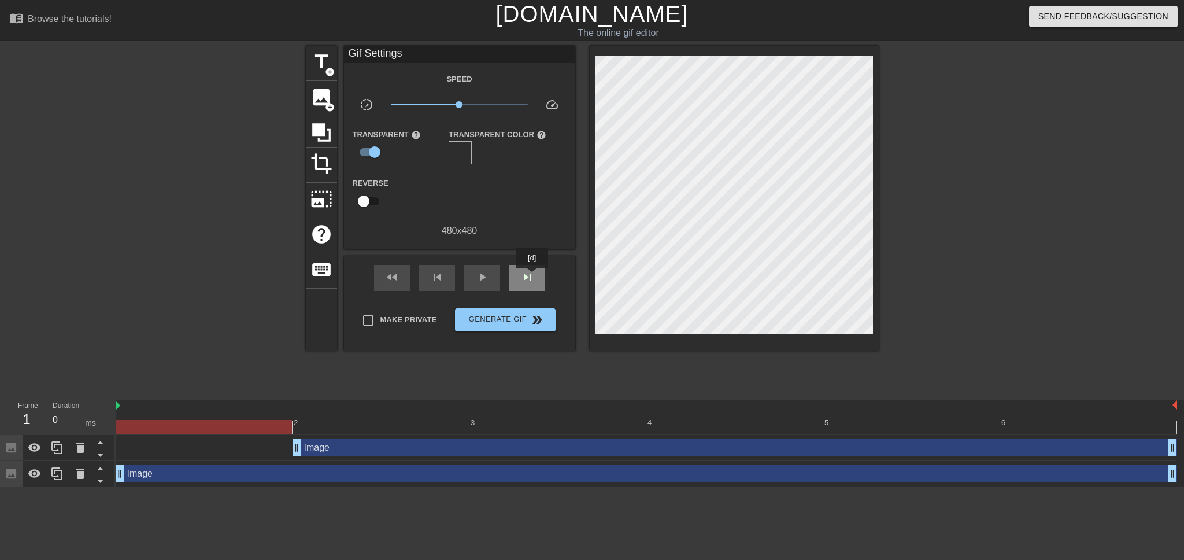
click at [532, 276] on span "skip_next" at bounding box center [527, 277] width 14 height 14
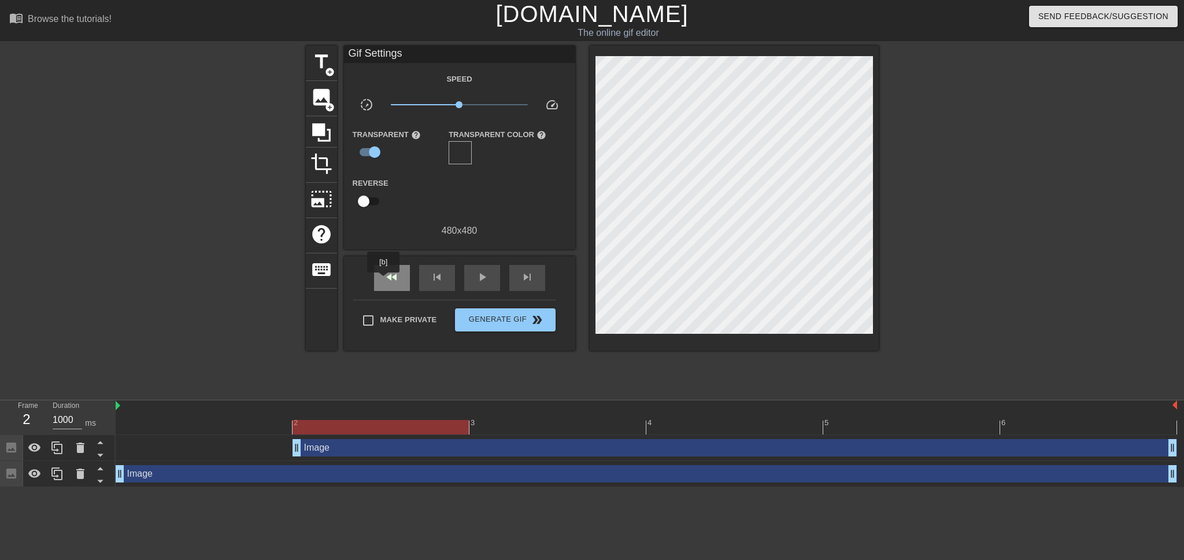
click at [385, 280] on span "fast_rewind" at bounding box center [392, 277] width 14 height 14
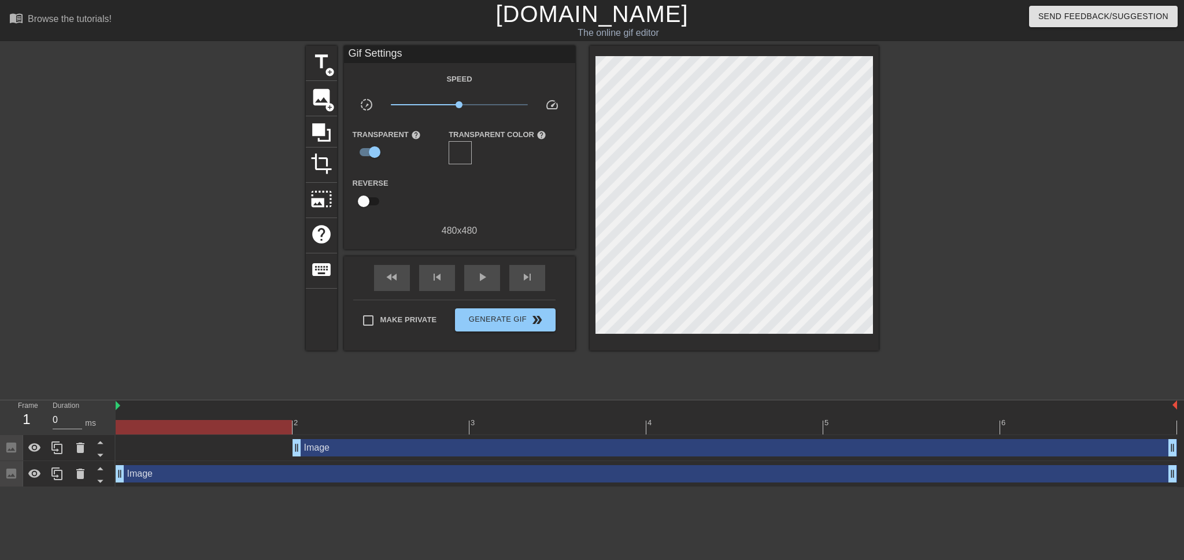
click at [357, 455] on div "Image drag_handle drag_handle" at bounding box center [735, 447] width 885 height 17
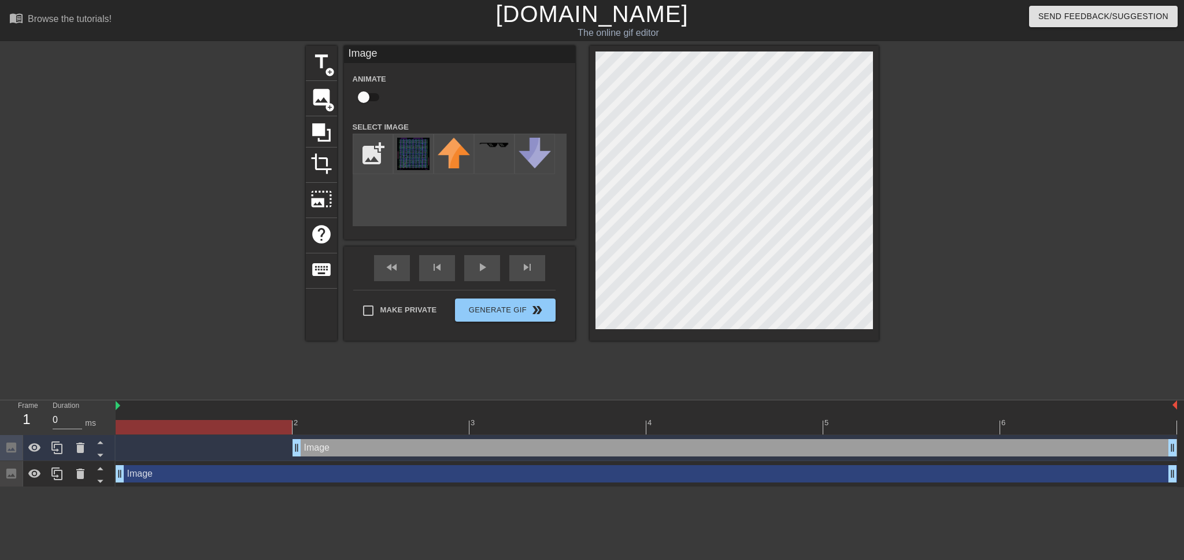
click at [345, 454] on div "Image drag_handle drag_handle" at bounding box center [735, 447] width 885 height 17
click at [74, 450] on icon at bounding box center [80, 448] width 14 height 14
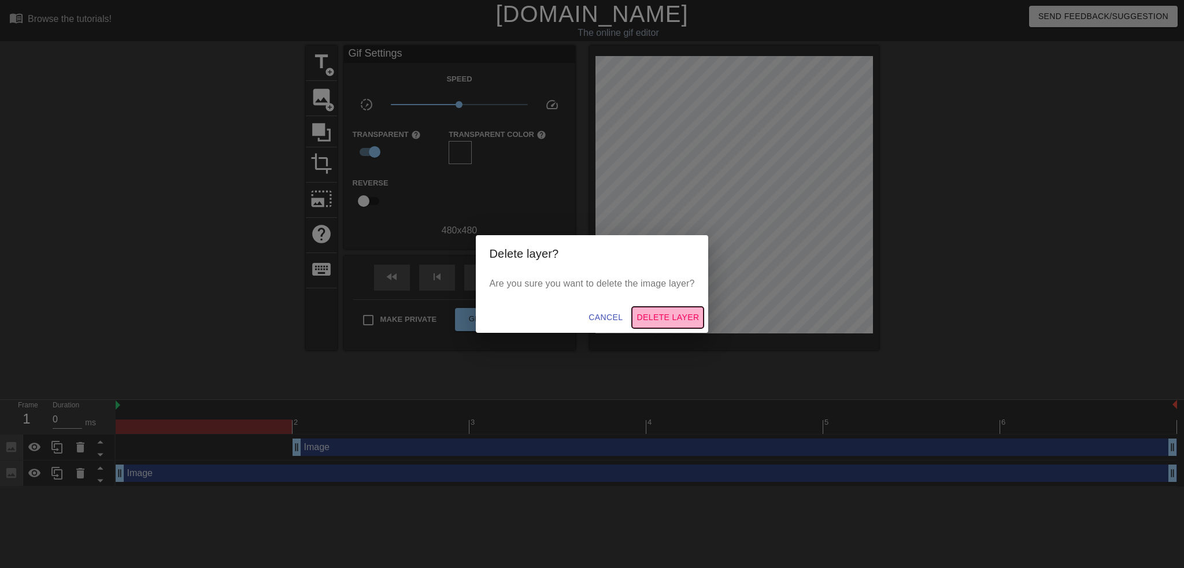
click at [668, 316] on span "Delete Layer" at bounding box center [668, 317] width 62 height 14
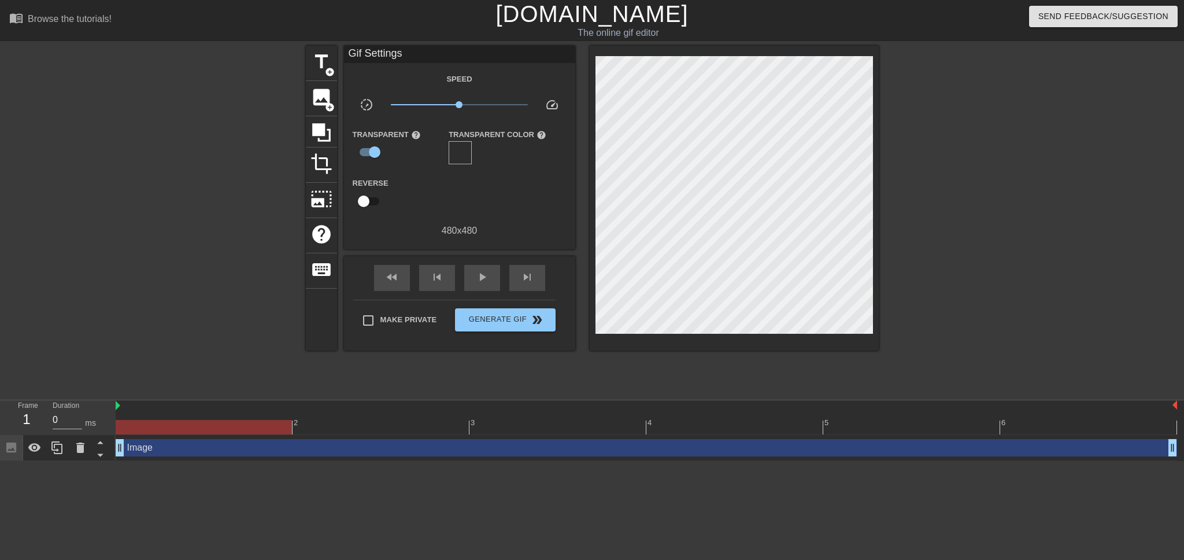
click at [171, 453] on div "Image drag_handle drag_handle" at bounding box center [646, 447] width 1061 height 17
click at [521, 265] on div "skip_next" at bounding box center [527, 278] width 36 height 26
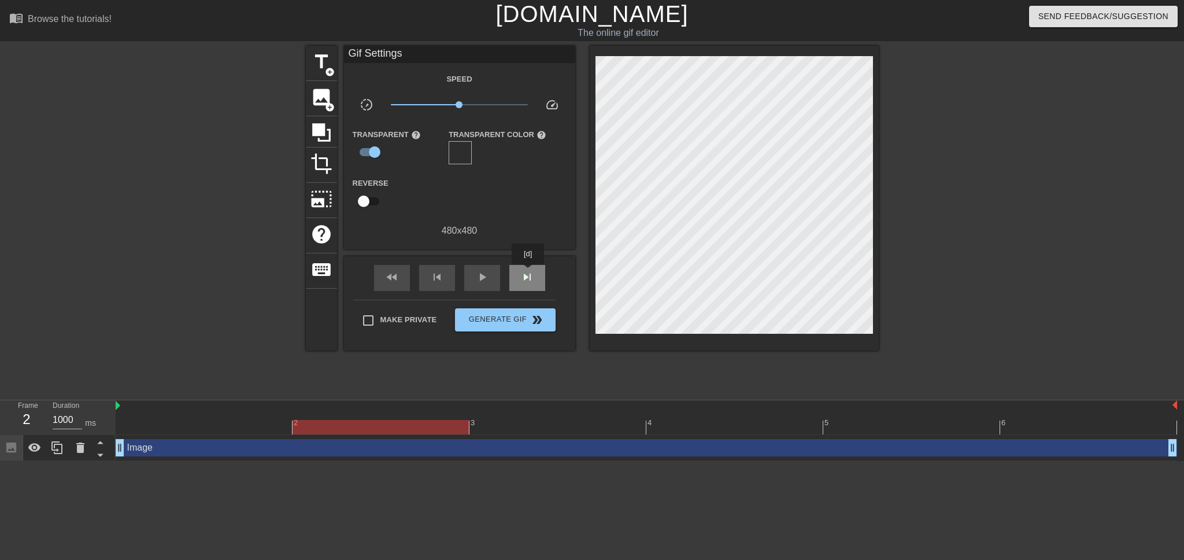
click at [528, 272] on span "skip_next" at bounding box center [527, 277] width 14 height 14
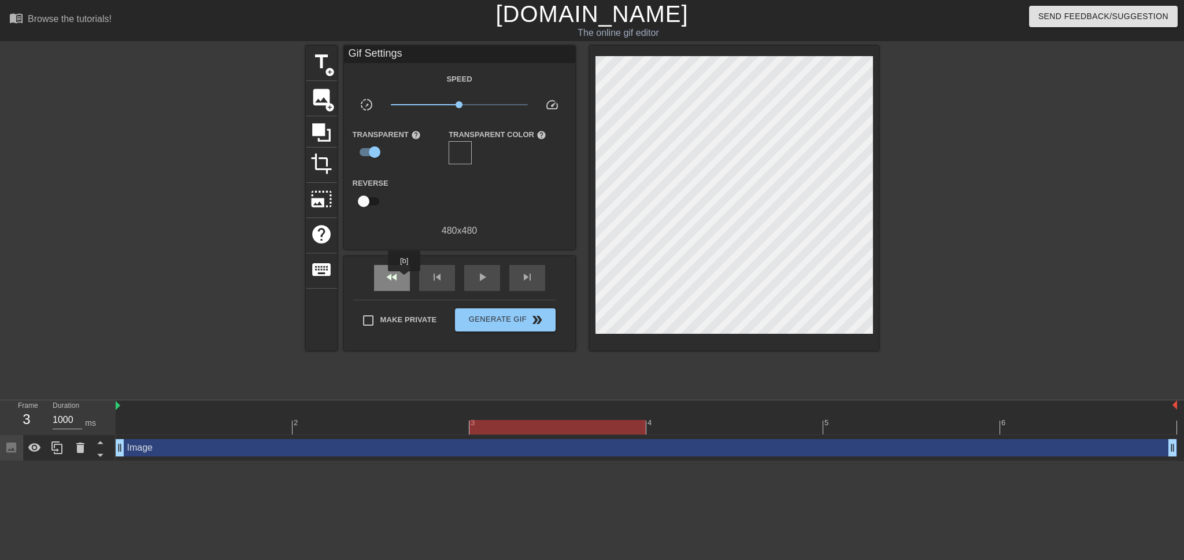
click at [400, 280] on div "fast_rewind" at bounding box center [392, 278] width 36 height 26
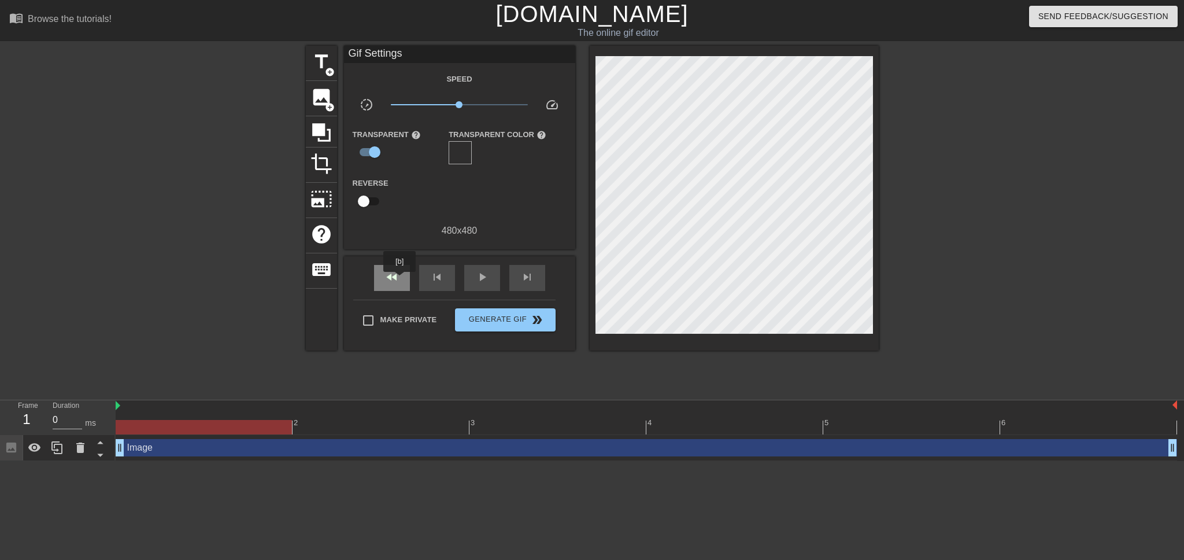
click at [400, 280] on div "fast_rewind" at bounding box center [392, 278] width 36 height 26
click at [538, 281] on div "skip_next" at bounding box center [527, 278] width 36 height 26
type input "1000"
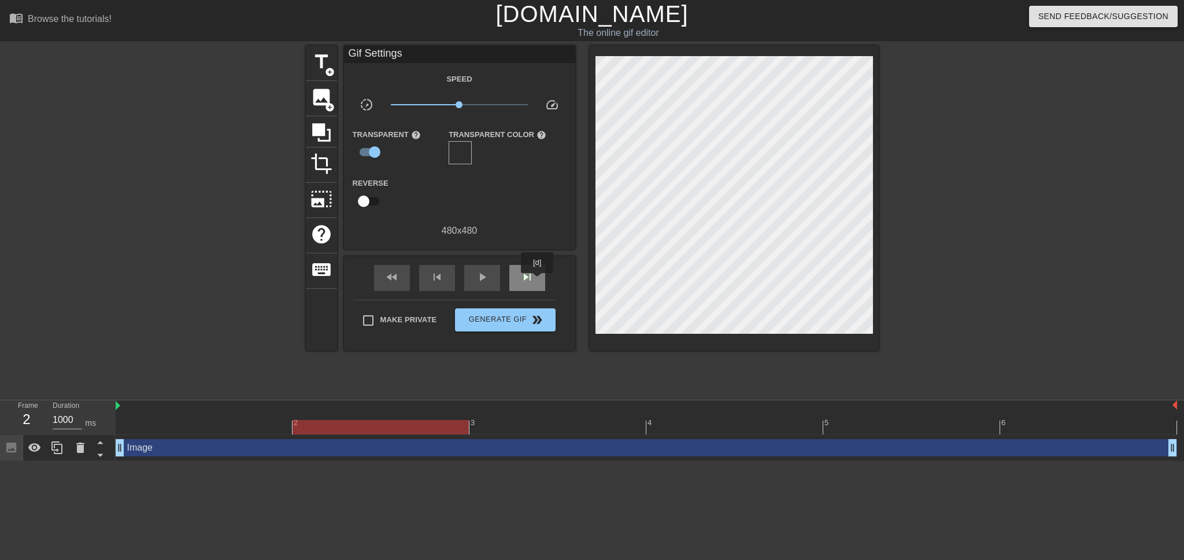
click at [538, 281] on div "skip_next" at bounding box center [527, 278] width 36 height 26
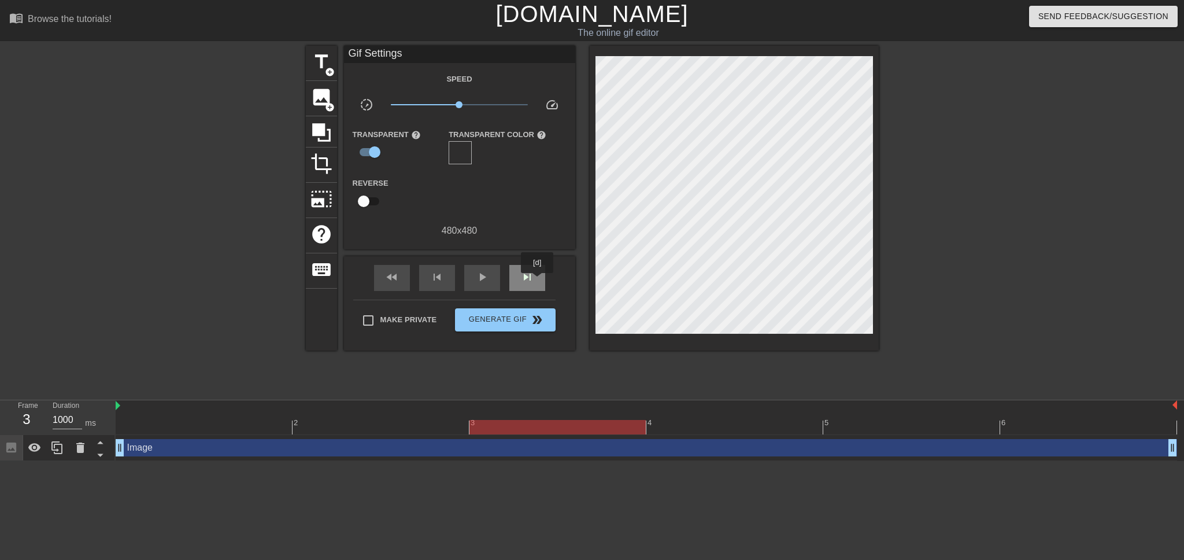
click at [538, 281] on div "skip_next" at bounding box center [527, 278] width 36 height 26
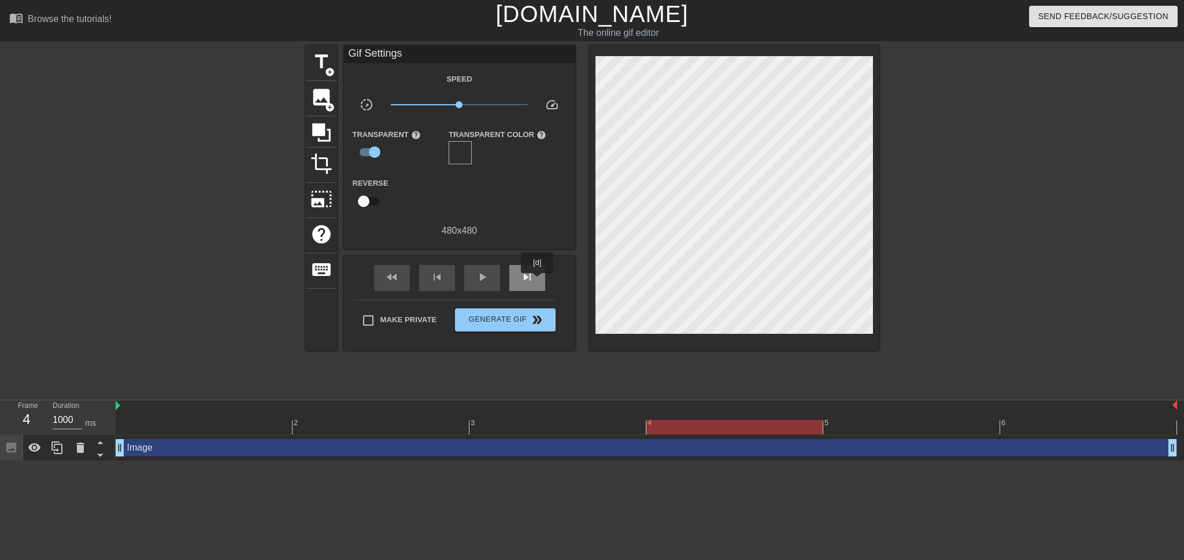
click at [538, 281] on div "skip_next" at bounding box center [527, 278] width 36 height 26
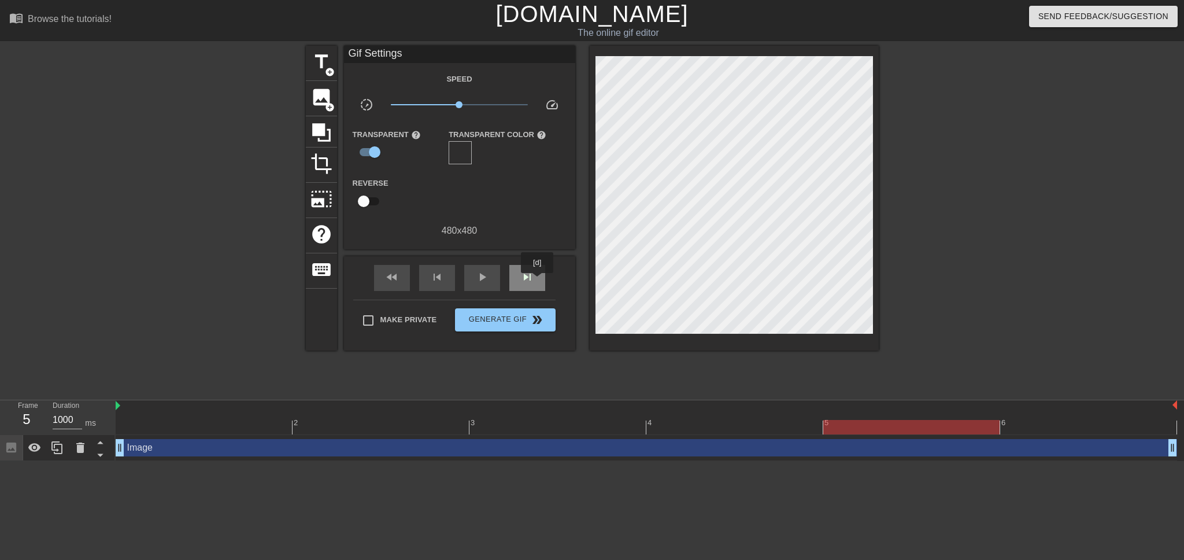
click at [538, 281] on div "skip_next" at bounding box center [527, 278] width 36 height 26
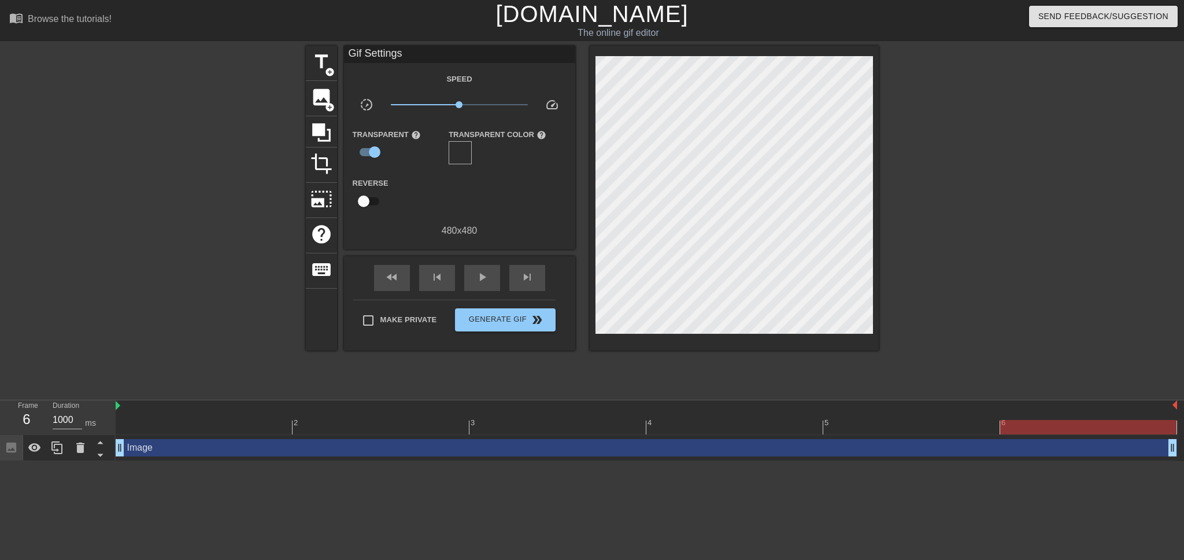
click at [537, 132] on span "help" at bounding box center [542, 135] width 10 height 10
click at [477, 153] on div "Transparent Color help" at bounding box center [498, 146] width 98 height 38
click at [537, 134] on span "help" at bounding box center [542, 135] width 10 height 10
click at [537, 130] on span "help" at bounding box center [542, 135] width 10 height 10
drag, startPoint x: 464, startPoint y: 99, endPoint x: 535, endPoint y: 105, distance: 70.8
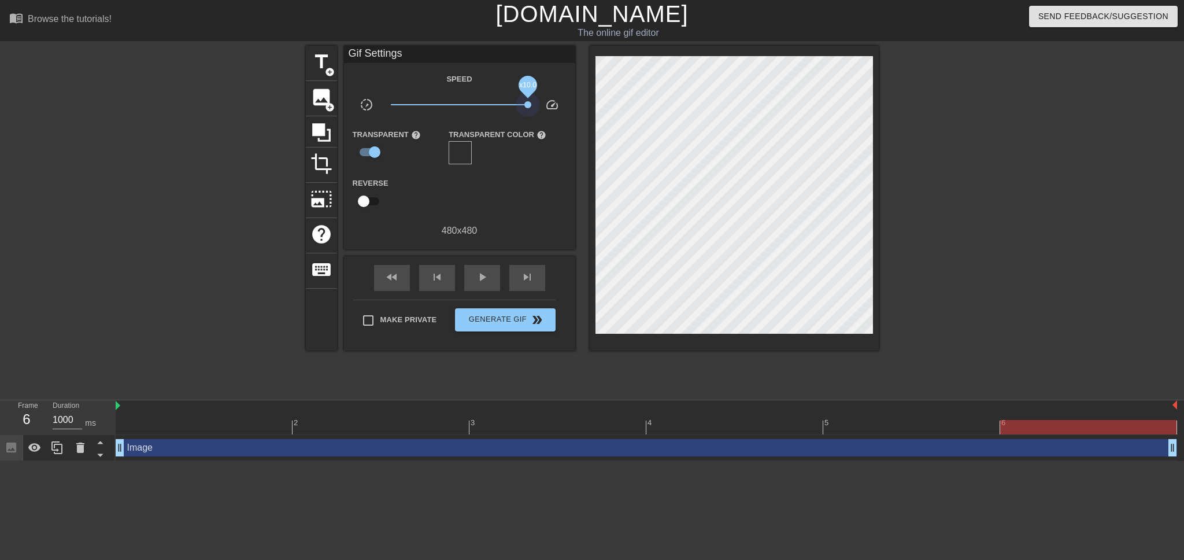
click at [535, 105] on div "x10.0" at bounding box center [459, 107] width 154 height 18
